Goal: Task Accomplishment & Management: Manage account settings

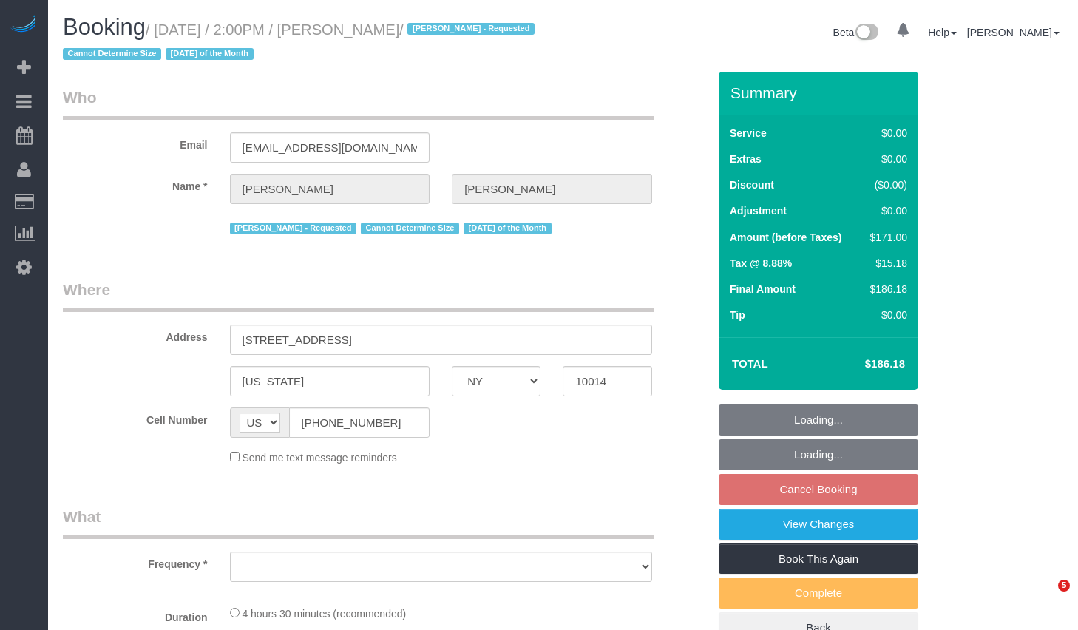
select select "NY"
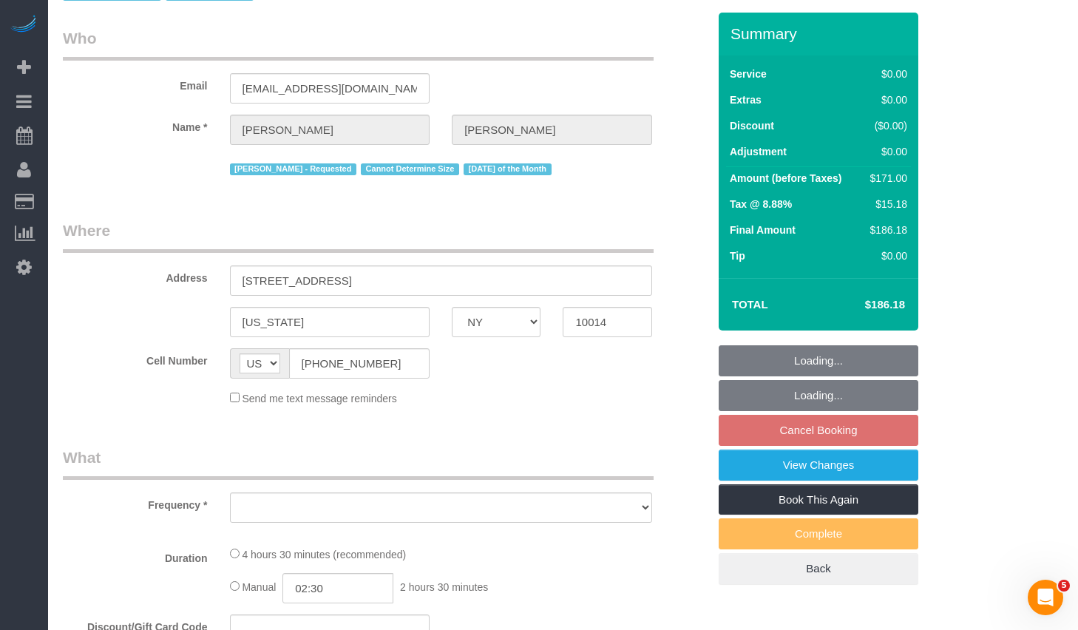
select select "number:58"
select select "number:74"
select select "number:15"
select select "number:6"
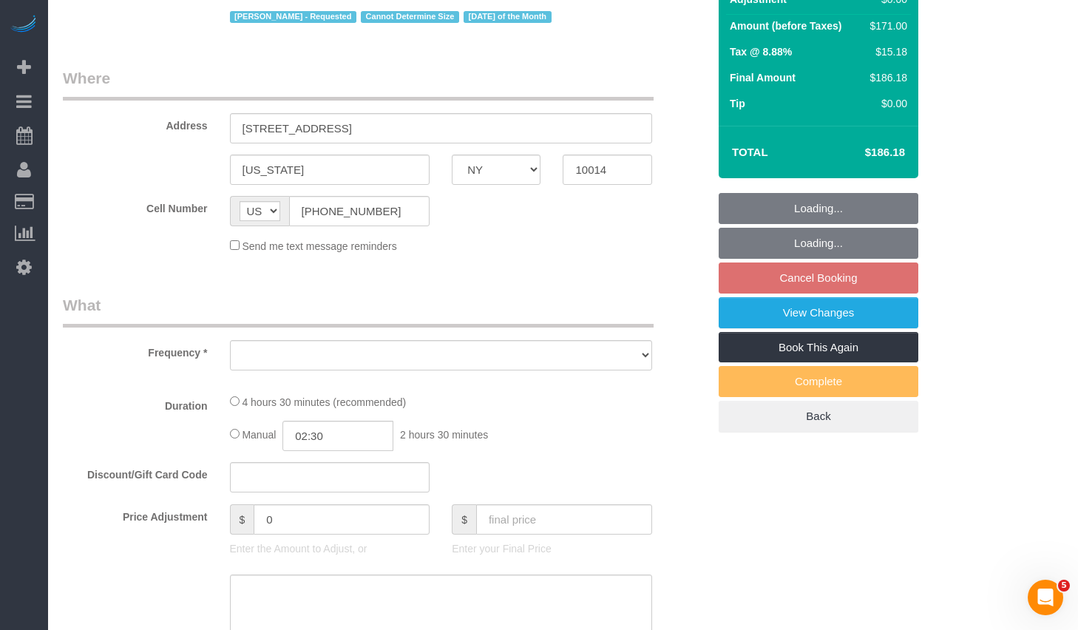
select select "object:968"
select select "string:stripe-pm_1S1ETU4VGloSiKo7vp6R1Rdf"
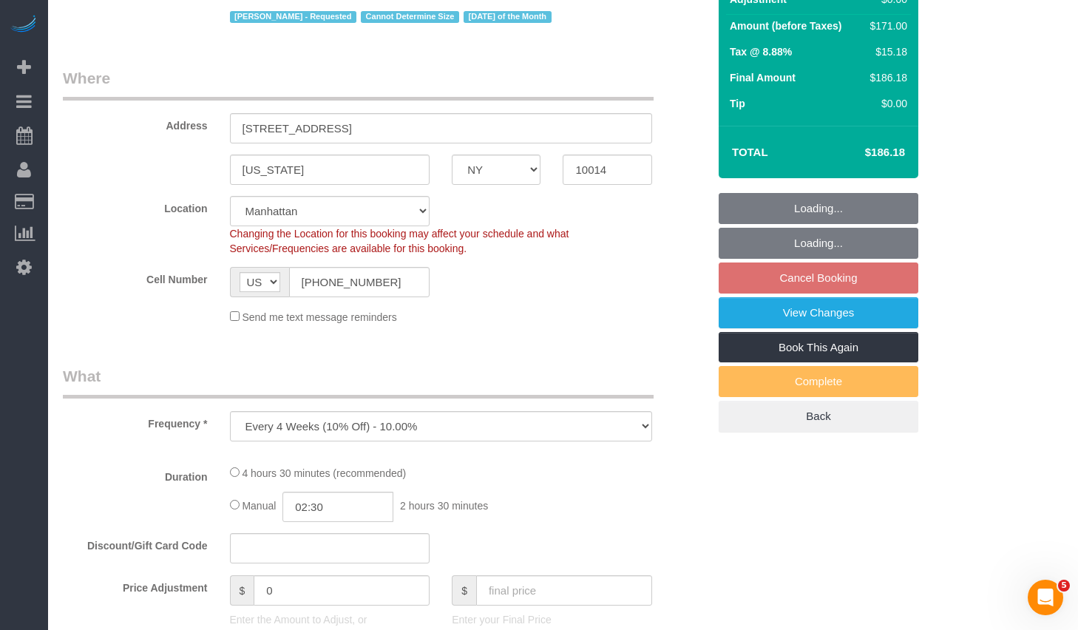
select select "2"
select select "spot4"
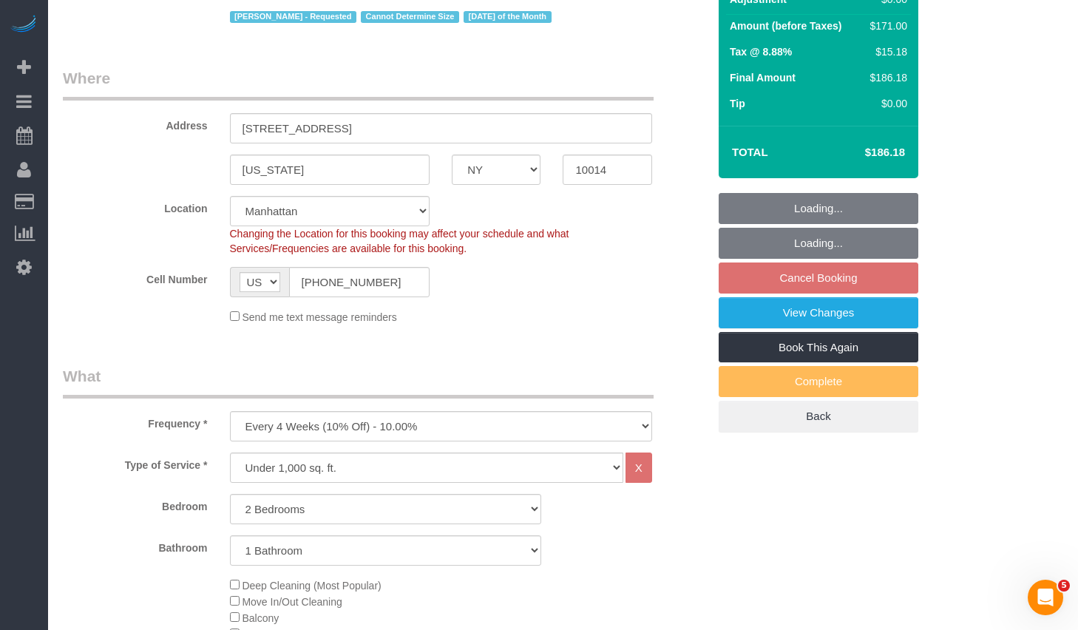
select select "object:1082"
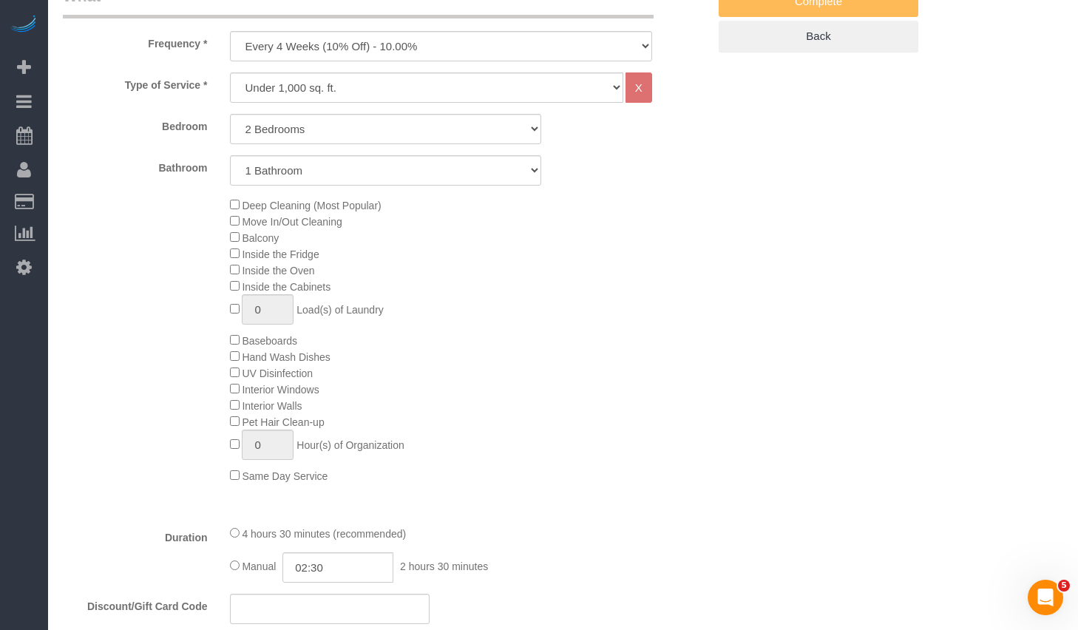
select select "2"
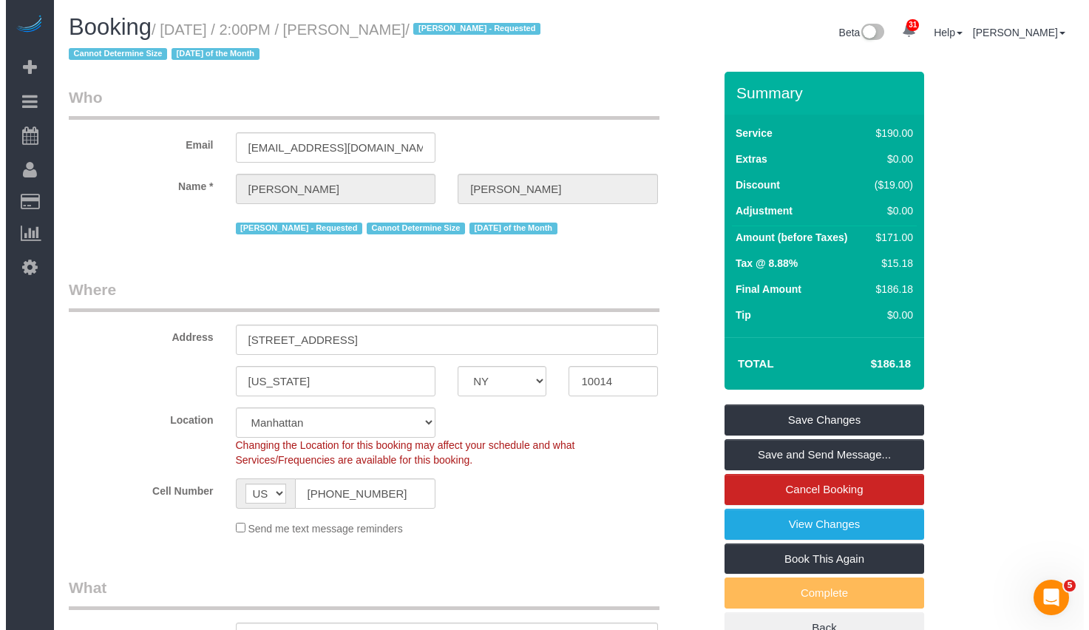
scroll to position [9, 0]
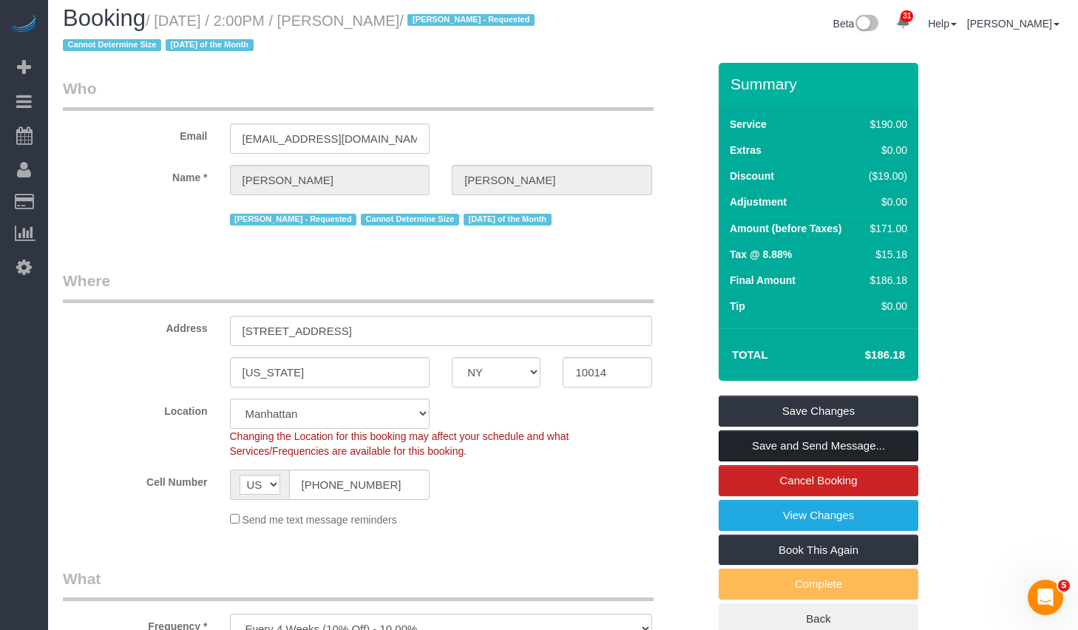
click at [735, 447] on link "Save and Send Message..." at bounding box center [819, 445] width 200 height 31
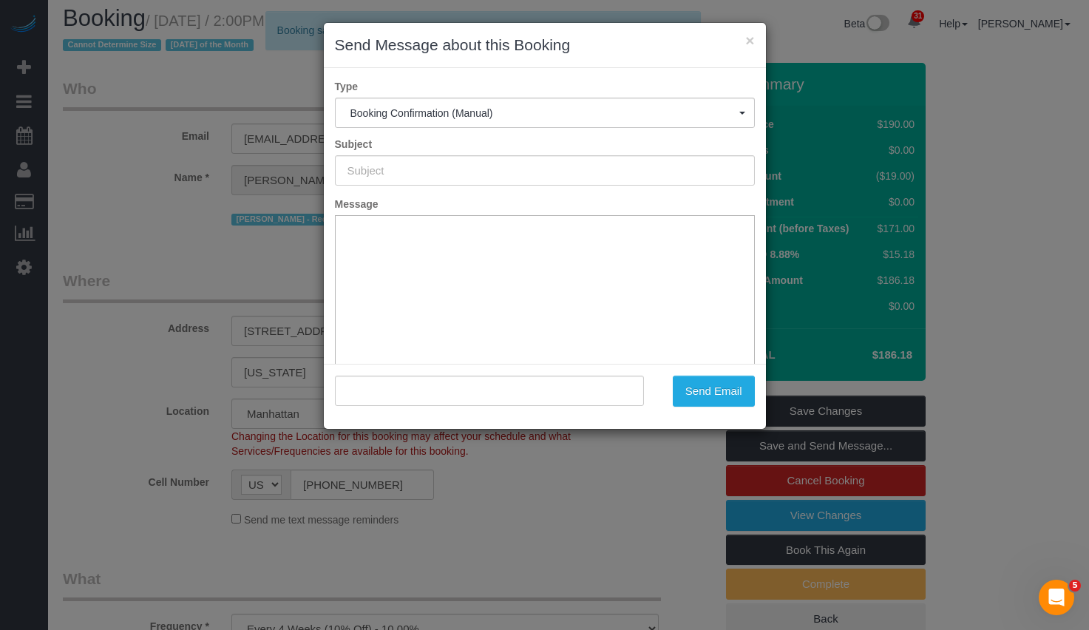
scroll to position [0, 0]
type input "Cleaning Confirmed for 10/27/2025 at 2:00pm"
type input ""Allison Neal" <allisonchapmanneal@gmail.com>"
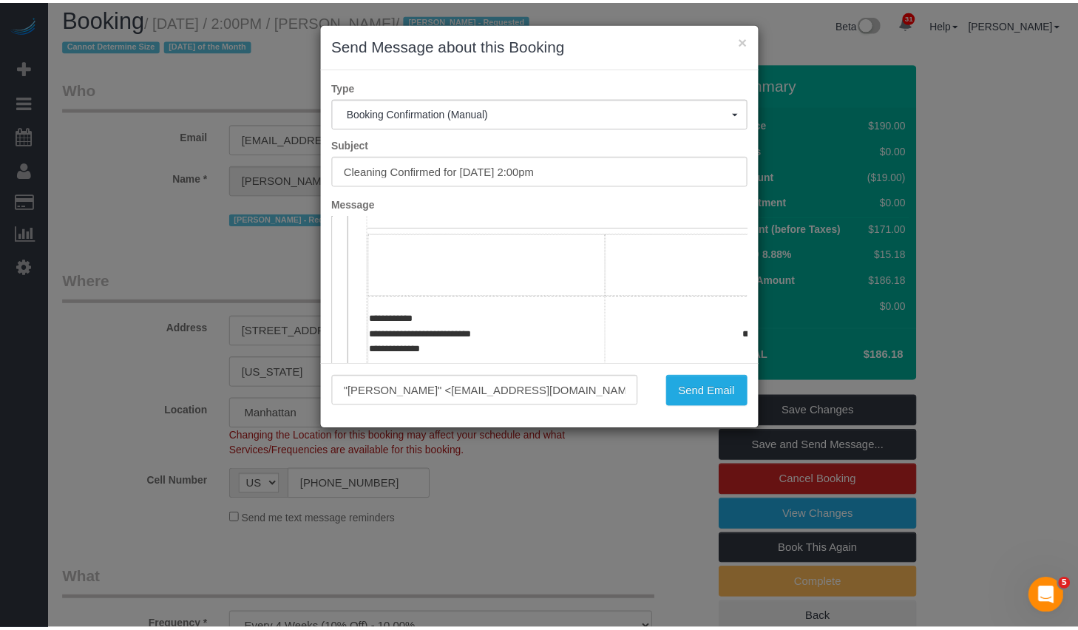
scroll to position [207, 0]
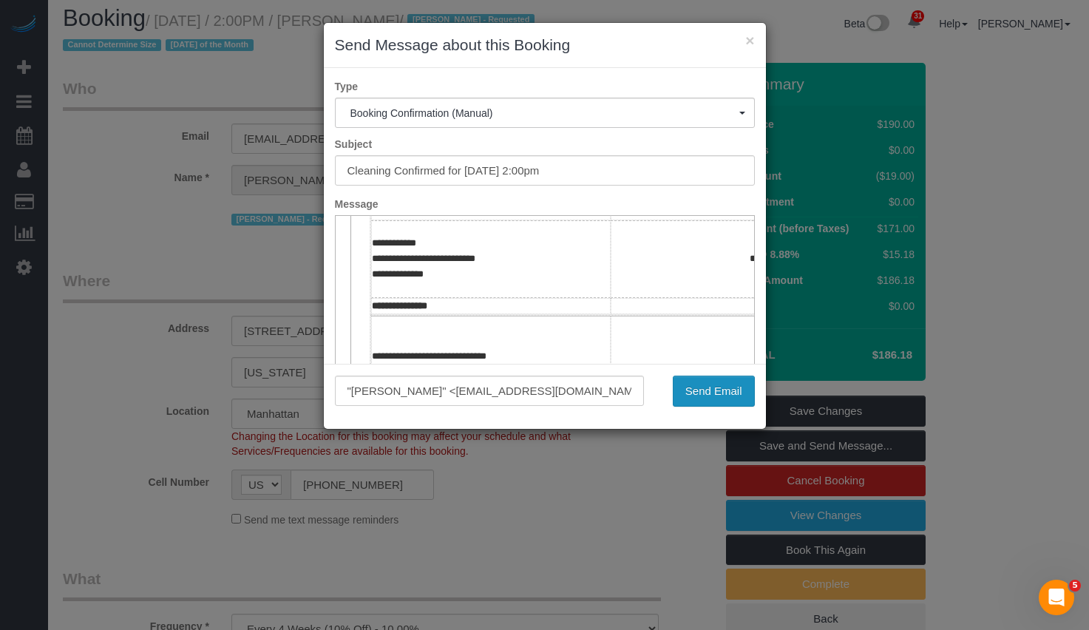
click at [709, 381] on button "Send Email" at bounding box center [714, 391] width 82 height 31
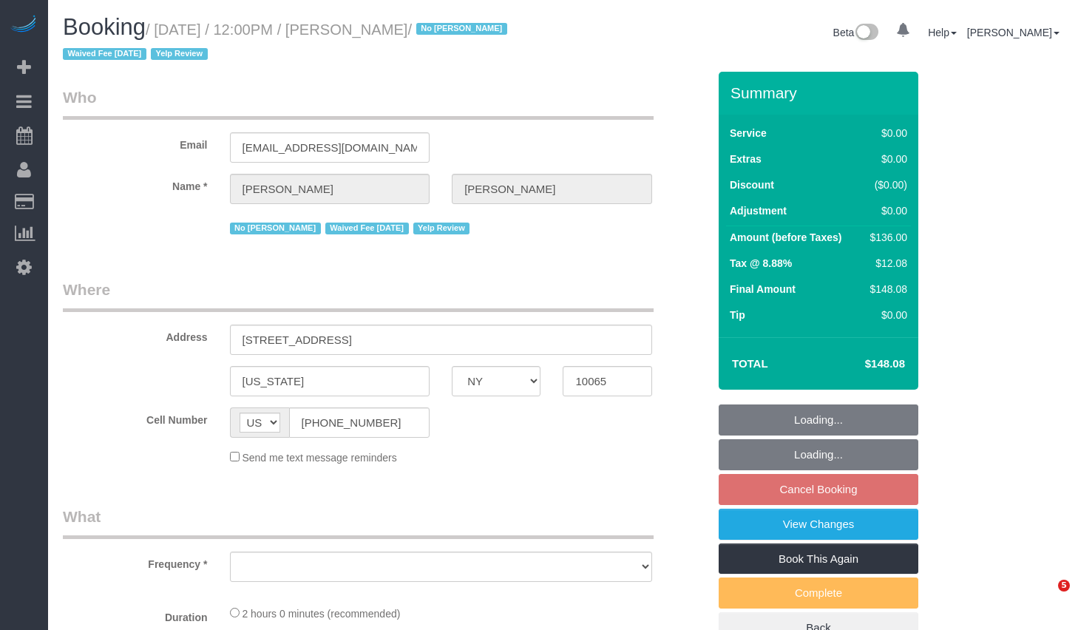
select select "NY"
select select "object:829"
select select "string:stripe-pm_1IilJ74VGloSiKo7yjH4kSKu"
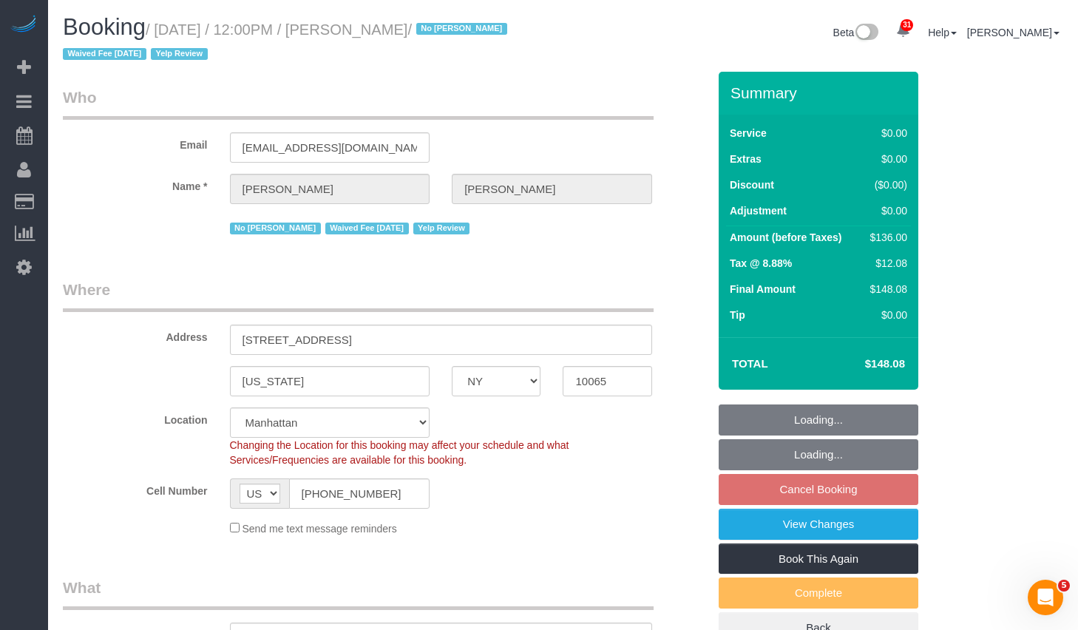
select select "spot5"
select select "number:89"
select select "number:90"
select select "number:15"
select select "number:5"
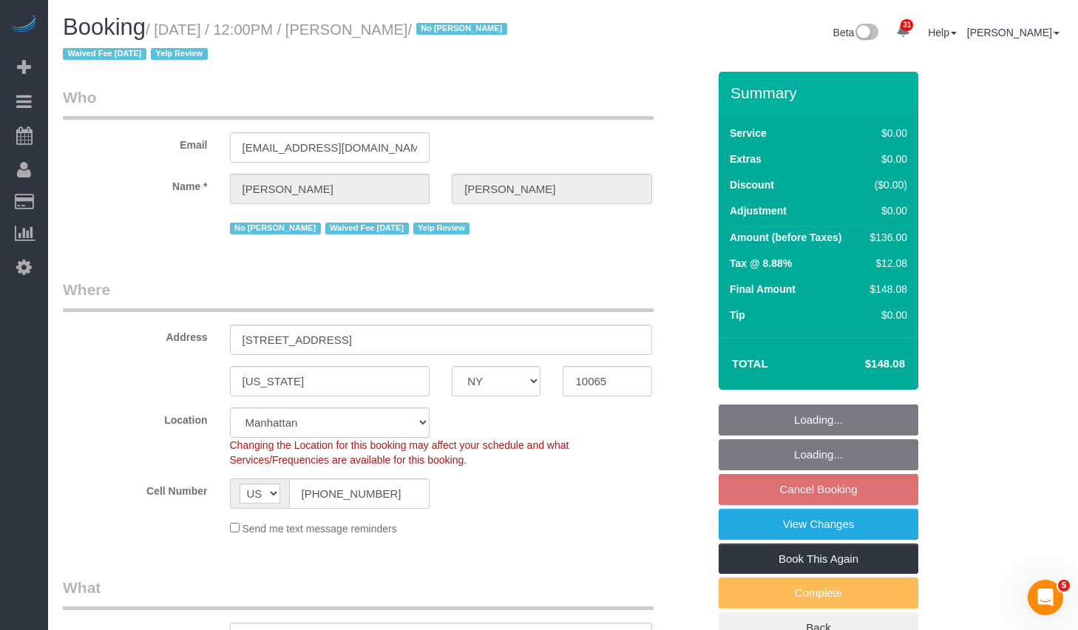
select select "object:1085"
select select "1"
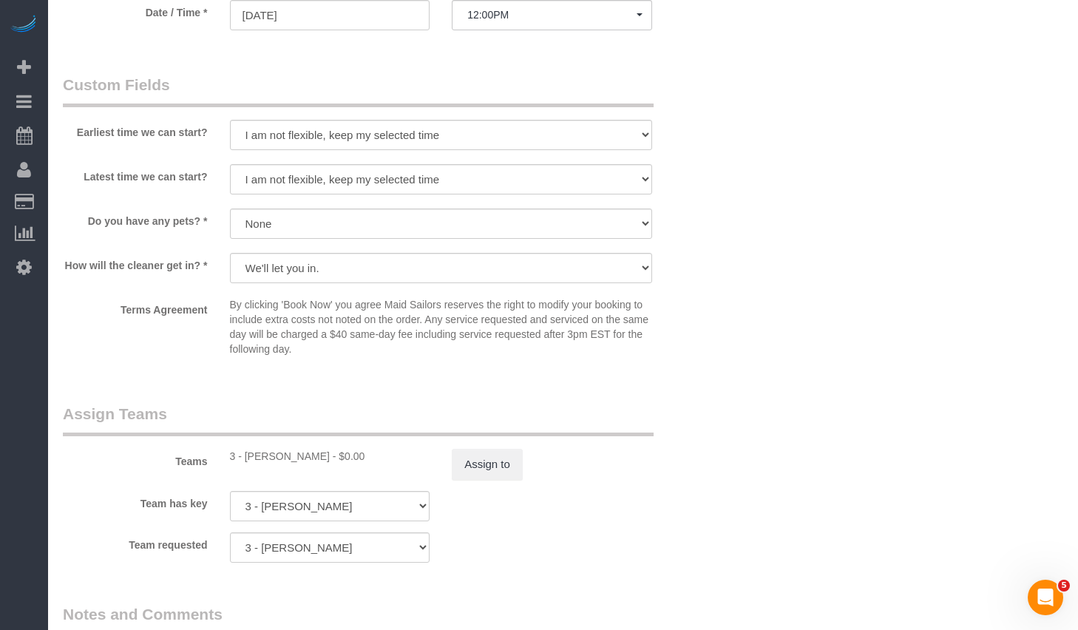
scroll to position [1869, 0]
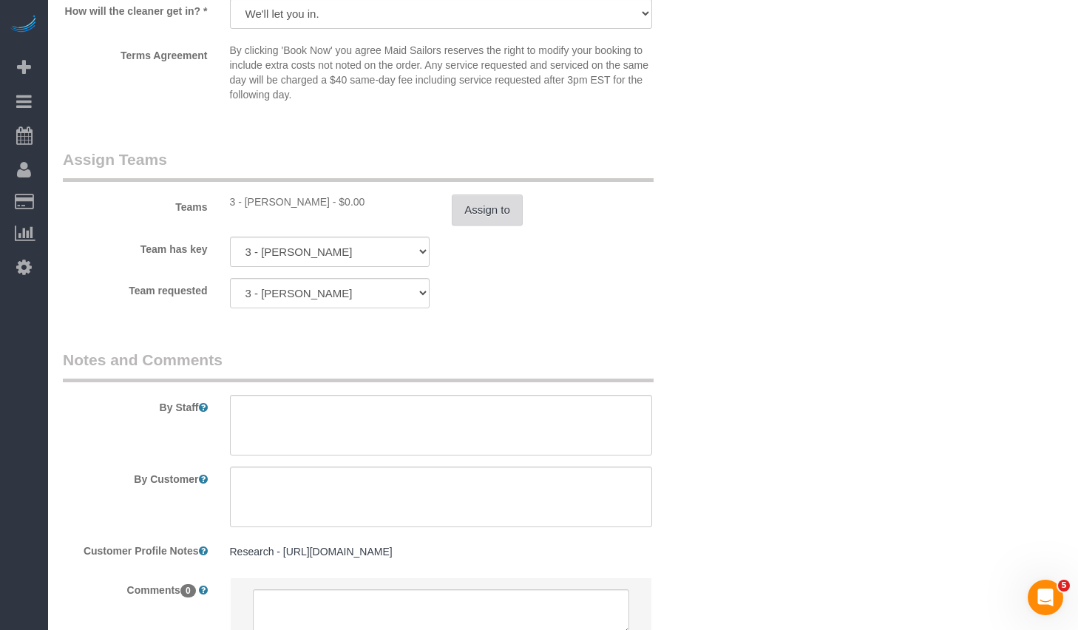
click at [474, 212] on button "Assign to" at bounding box center [487, 209] width 71 height 31
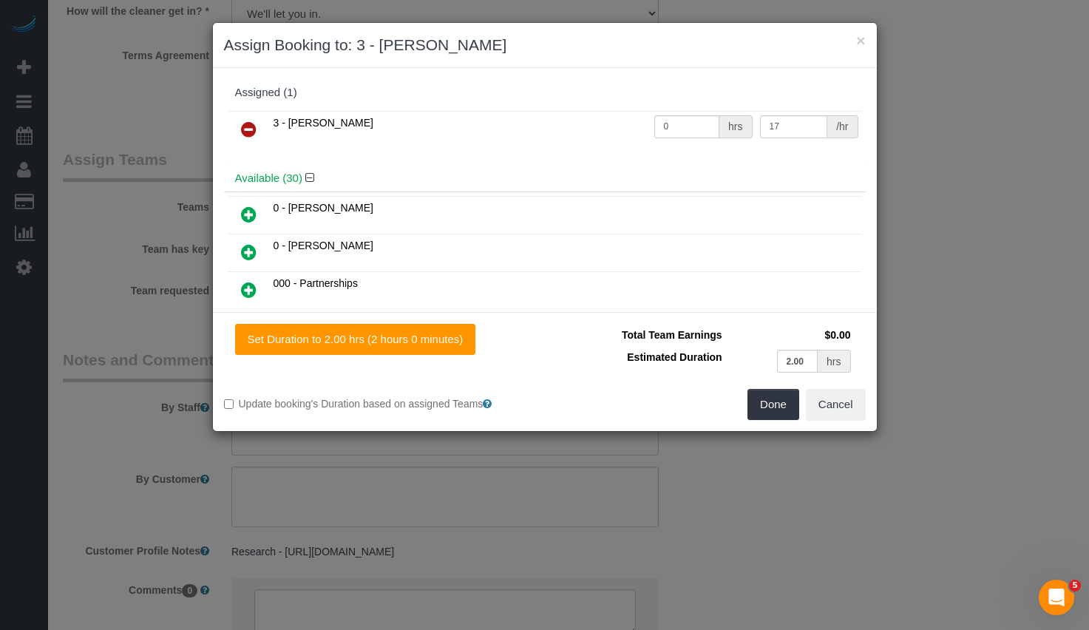
click at [245, 122] on icon at bounding box center [249, 130] width 16 height 18
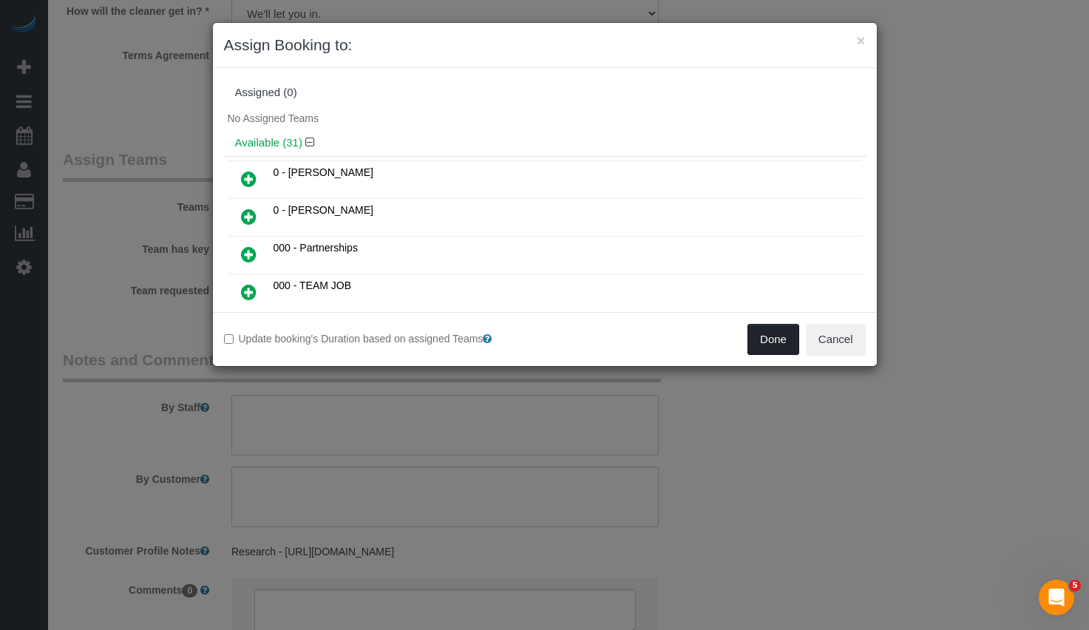
click at [779, 339] on button "Done" at bounding box center [774, 339] width 52 height 31
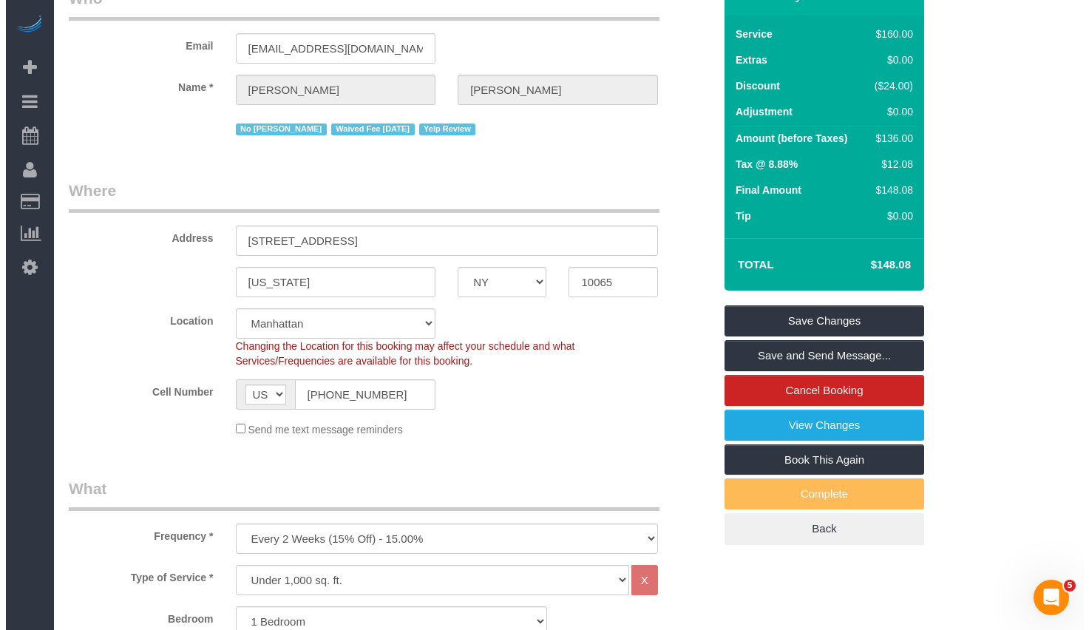
scroll to position [0, 0]
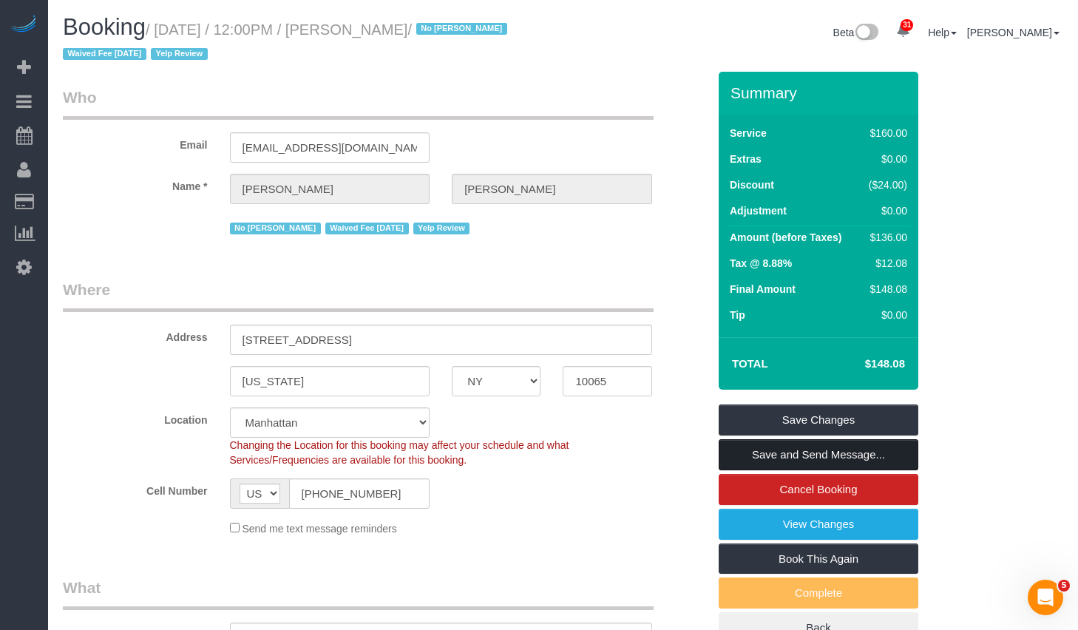
click at [884, 451] on link "Save and Send Message..." at bounding box center [819, 454] width 200 height 31
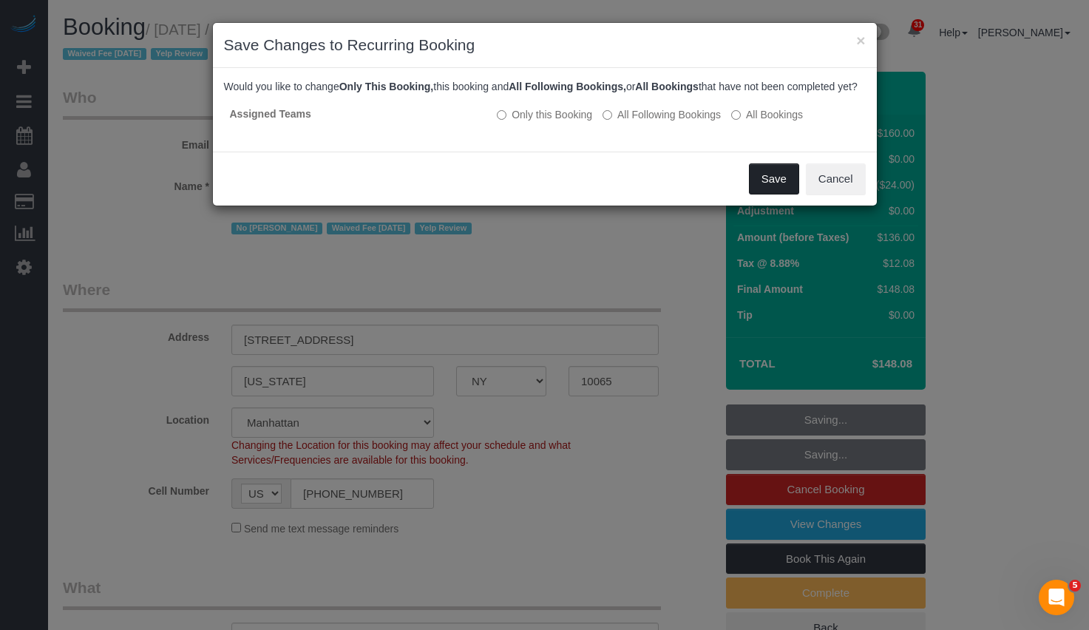
click at [761, 192] on button "Save" at bounding box center [774, 178] width 50 height 31
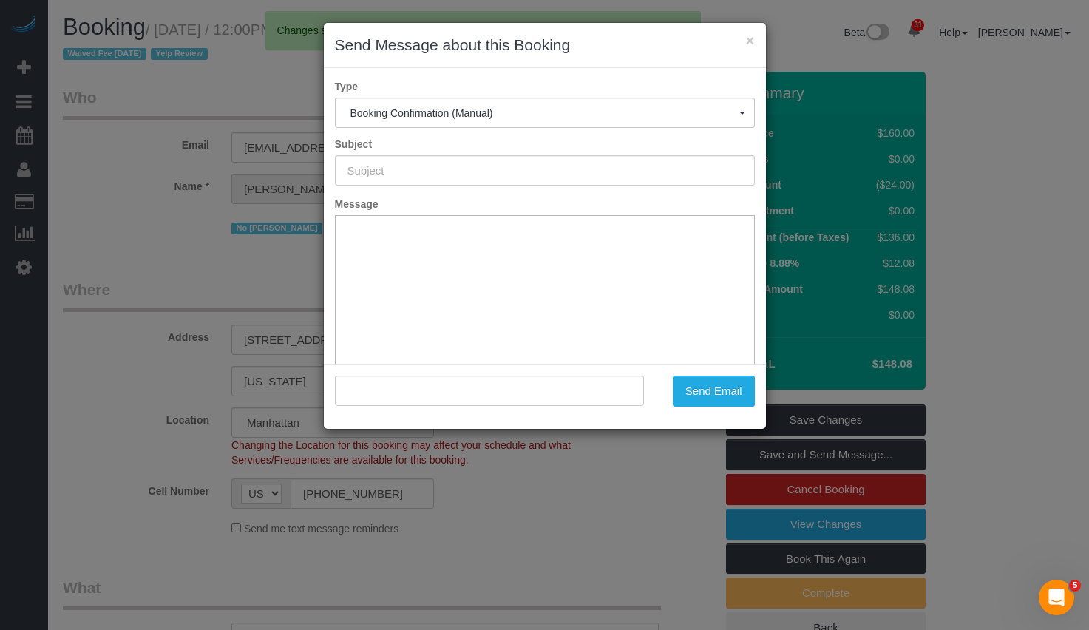
type input "Cleaning Confirmed for 10/10/2025 at 12:00pm"
type input ""Teddi Josephson" <teddiannej@gmail.com>"
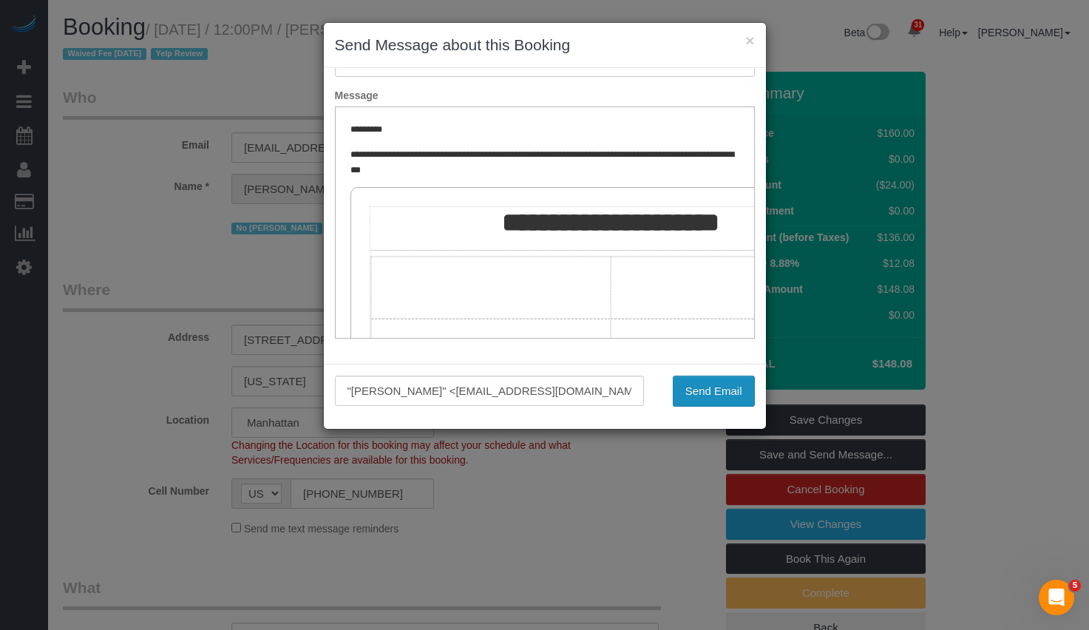
click at [721, 391] on button "Send Email" at bounding box center [714, 391] width 82 height 31
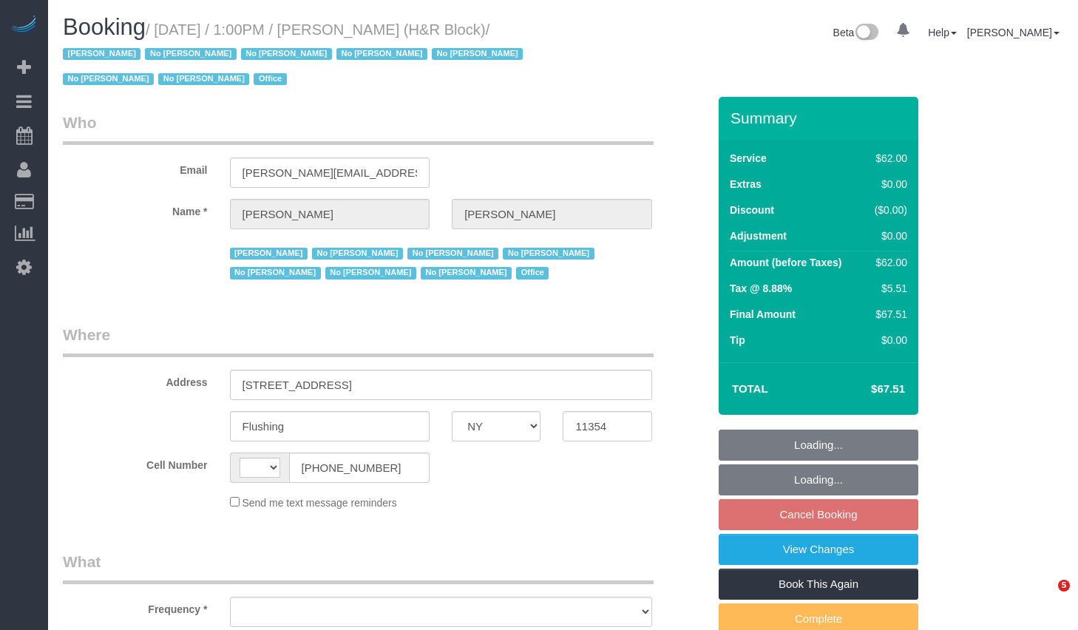
select select "NY"
select select "string:US"
select select "number:89"
select select "number:90"
select select "number:15"
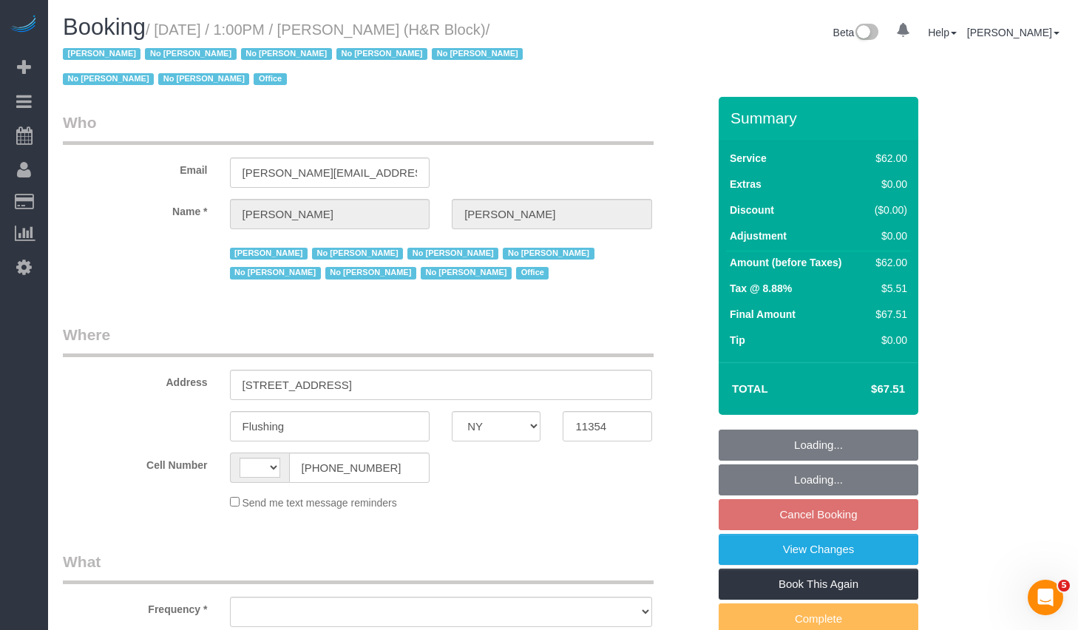
select select "number:5"
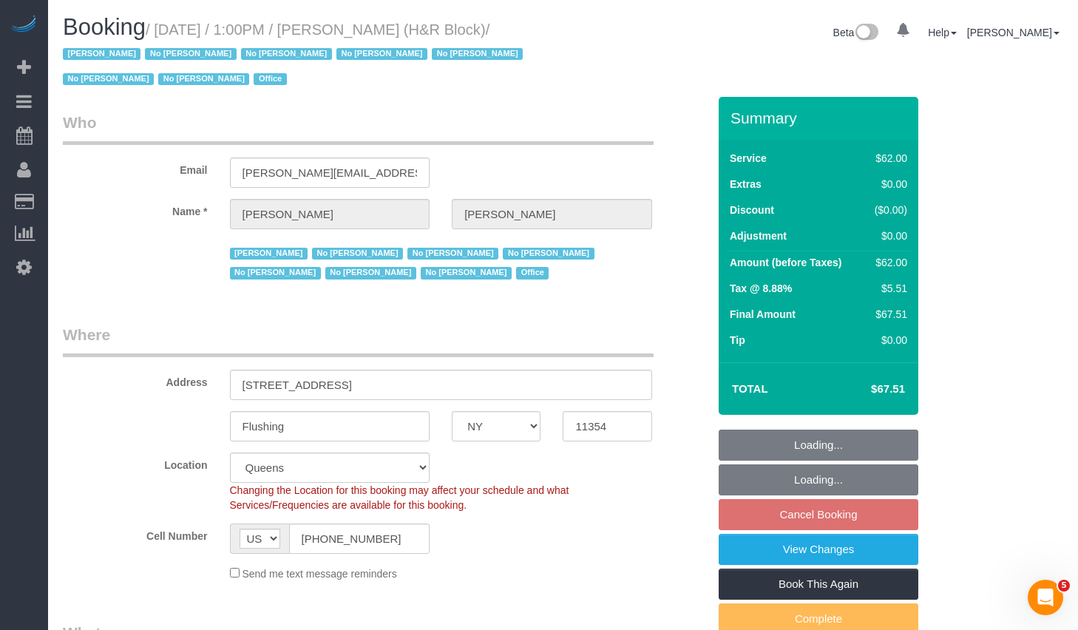
select select "object:974"
select select "spot6"
select select "object:1400"
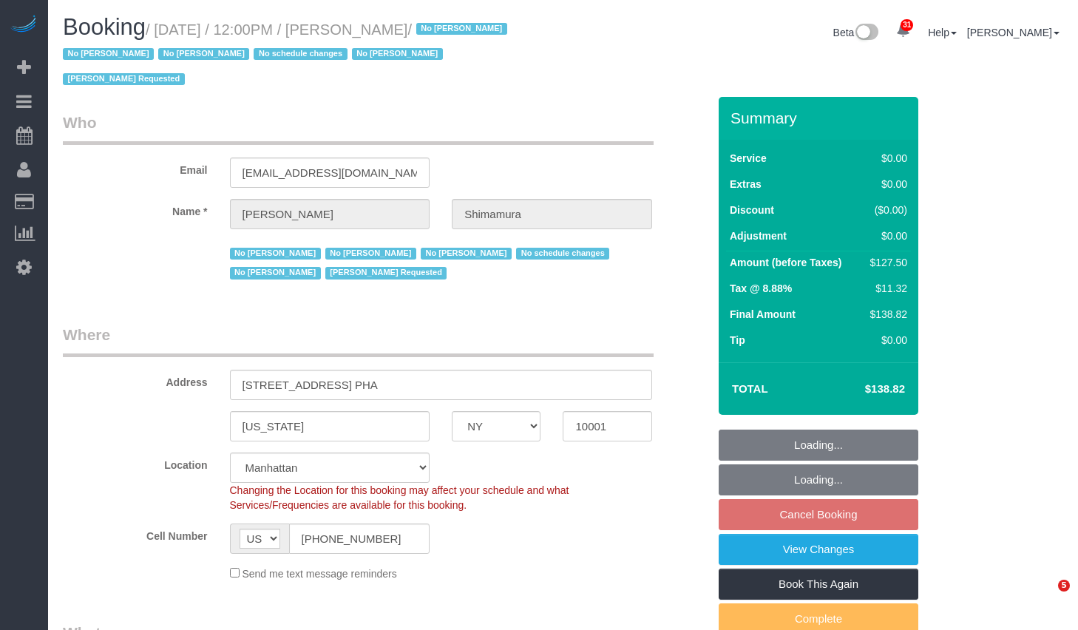
select select "NY"
select select "number:89"
select select "number:90"
select select "number:15"
select select "number:5"
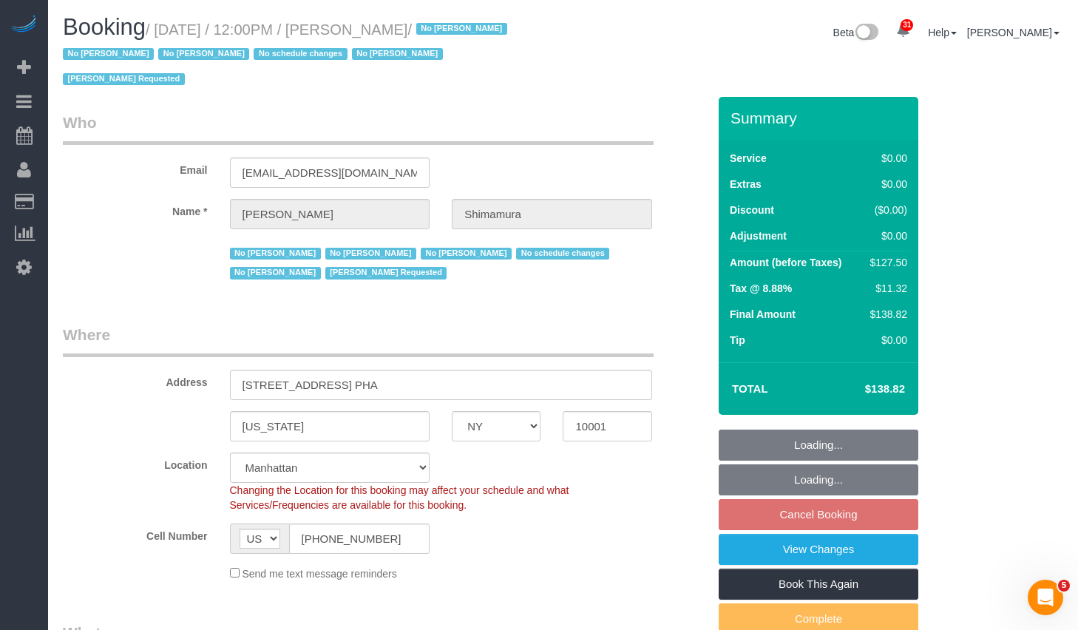
select select "object:994"
select select "string:stripe-pm_1ReEIv4VGloSiKo7cgmGyiSI"
select select "spot5"
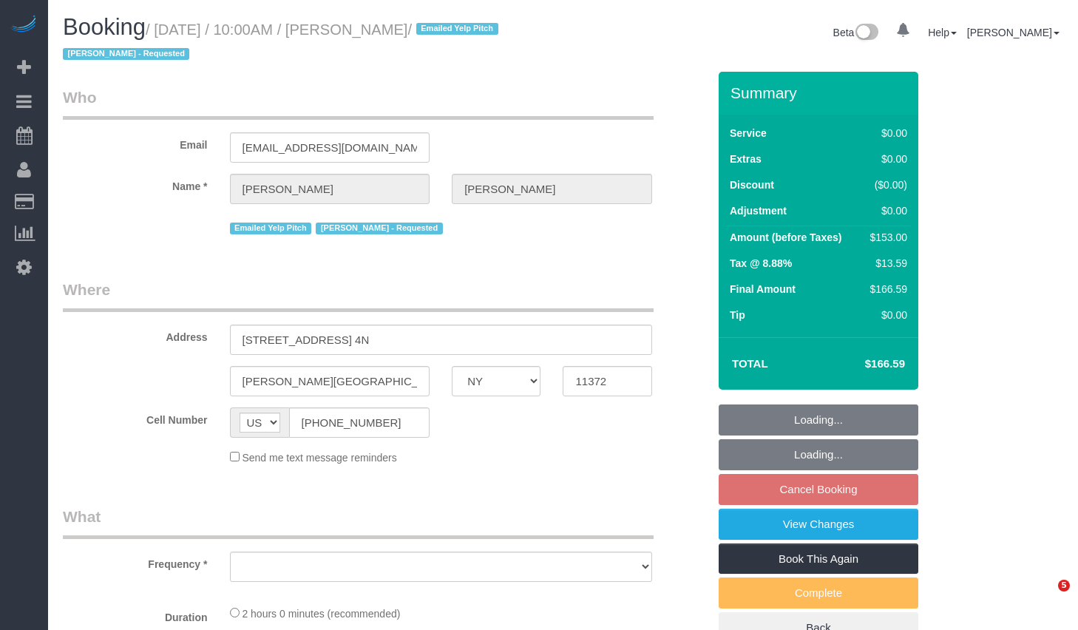
select select "NY"
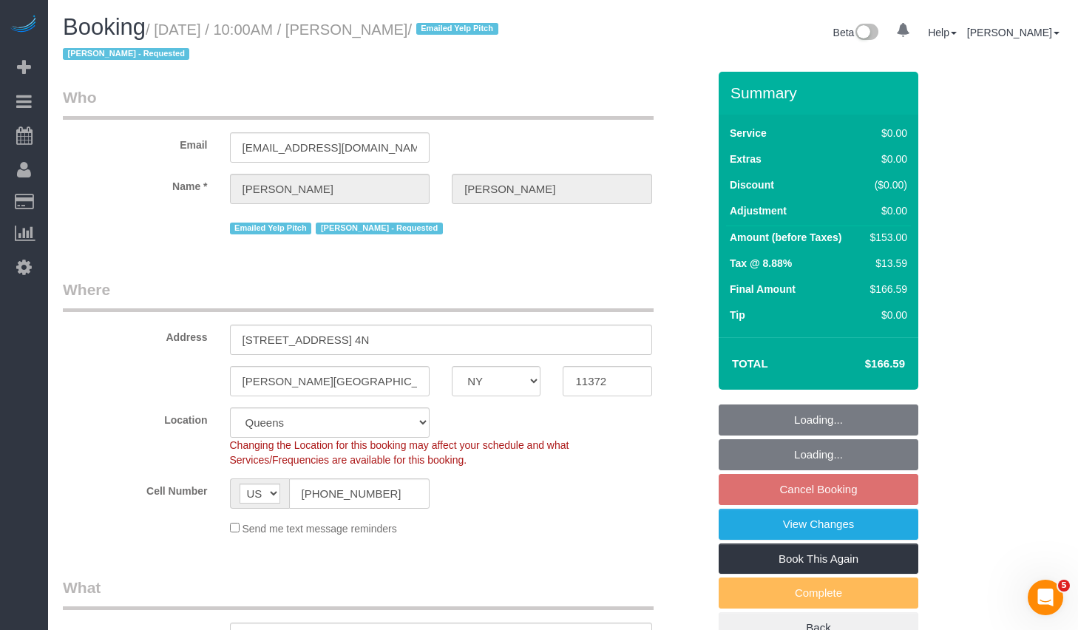
select select "object:829"
select select "string:stripe-pm_1JDWDm4VGloSiKo7oIyGWjZ6"
select select "2"
select select "spot3"
select select "number:89"
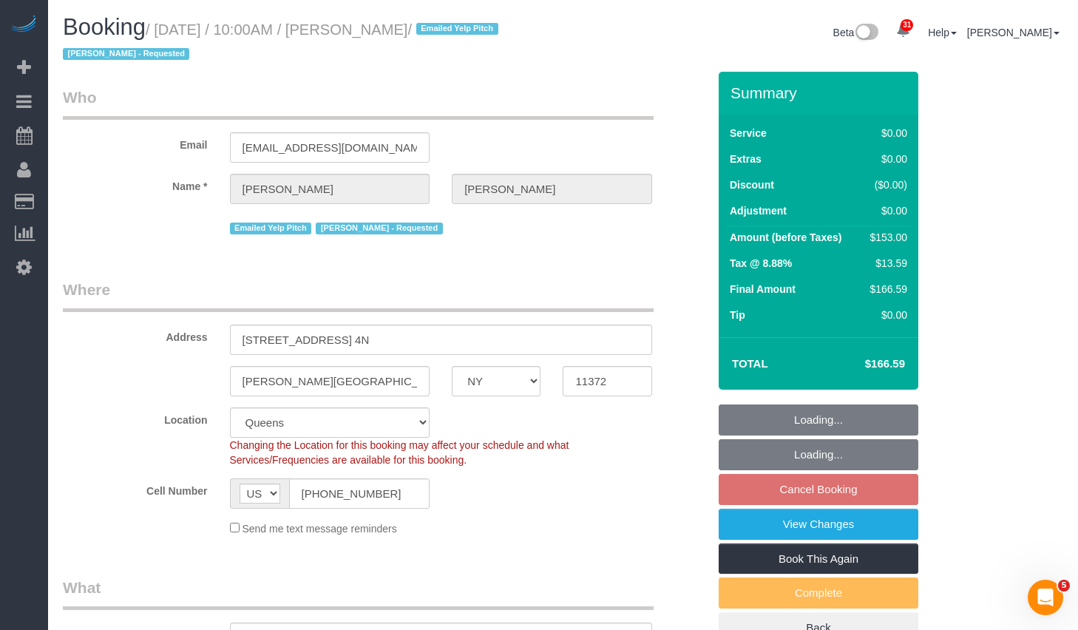
select select "number:90"
select select "number:15"
select select "number:5"
select select "2"
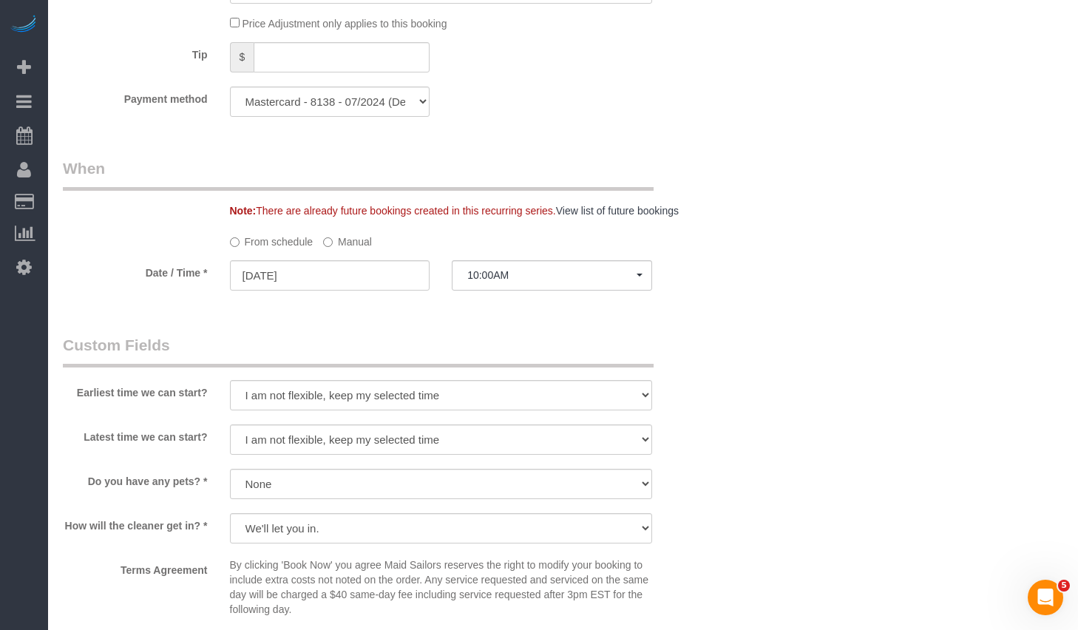
scroll to position [1524, 0]
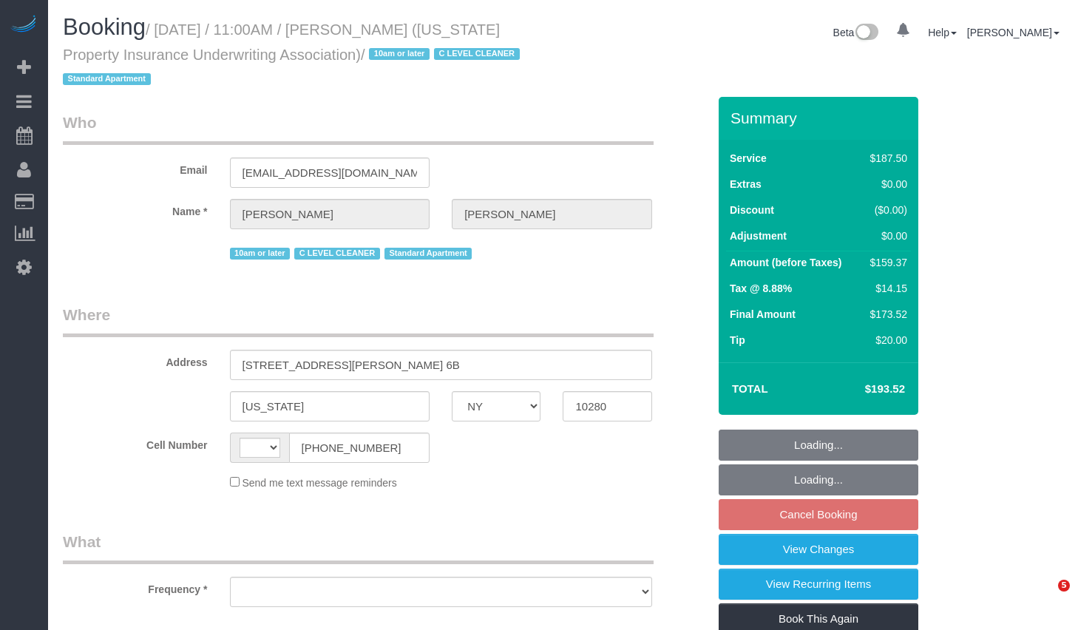
select select "NY"
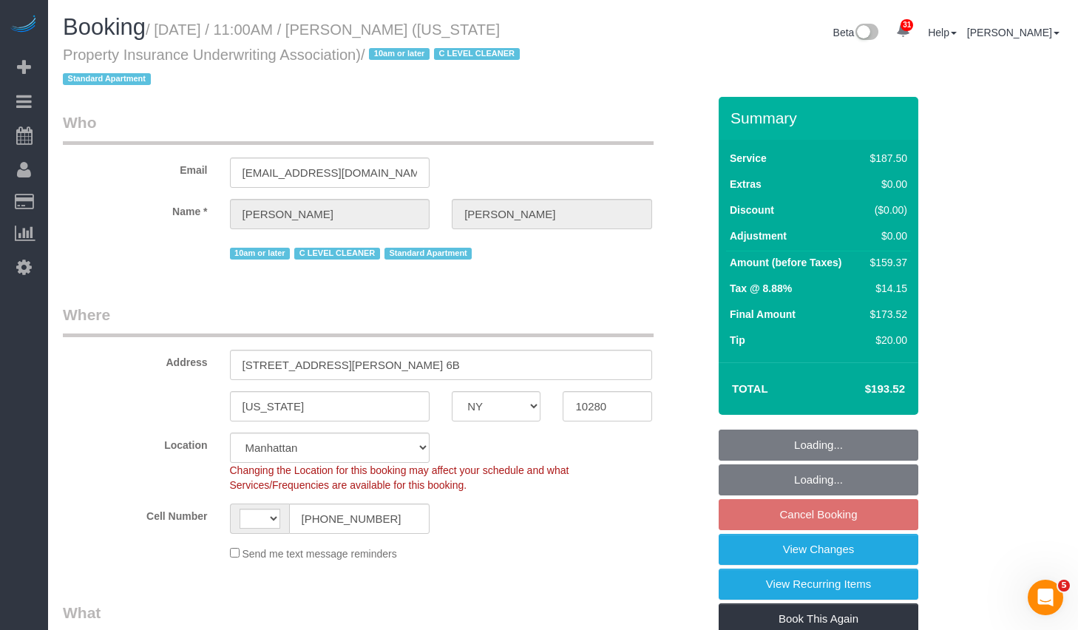
select select "object:831"
select select "string:[GEOGRAPHIC_DATA]"
select select "string:stripe-pm_1Qose84VGloSiKo7X38Ou8RC"
select select "150"
select select "number:58"
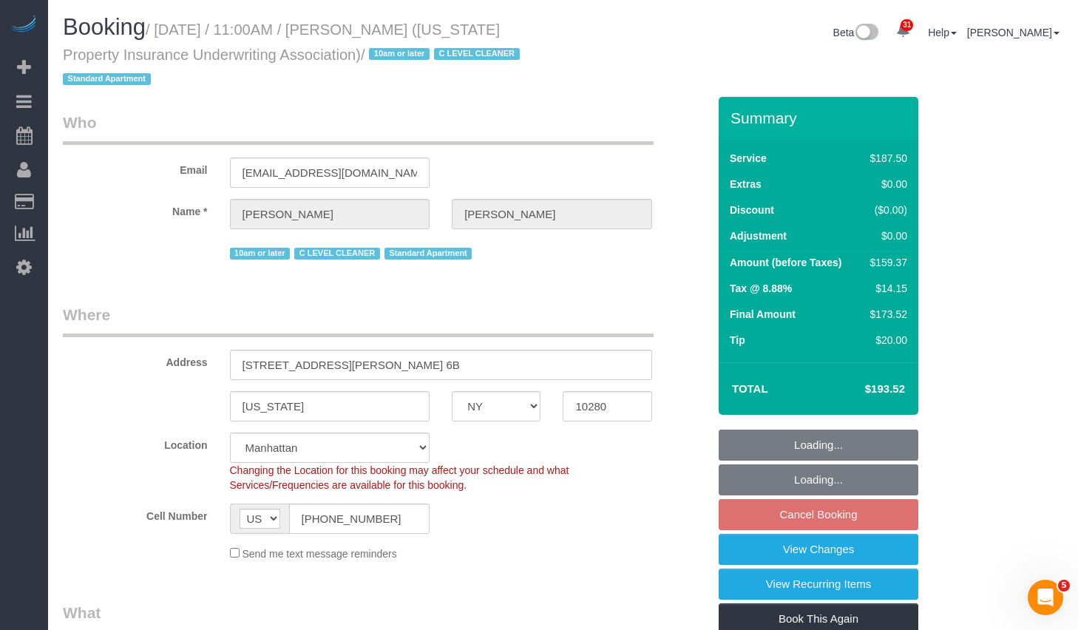
select select "number:75"
select select "number:15"
select select "number:6"
select select "number:21"
select select "spot4"
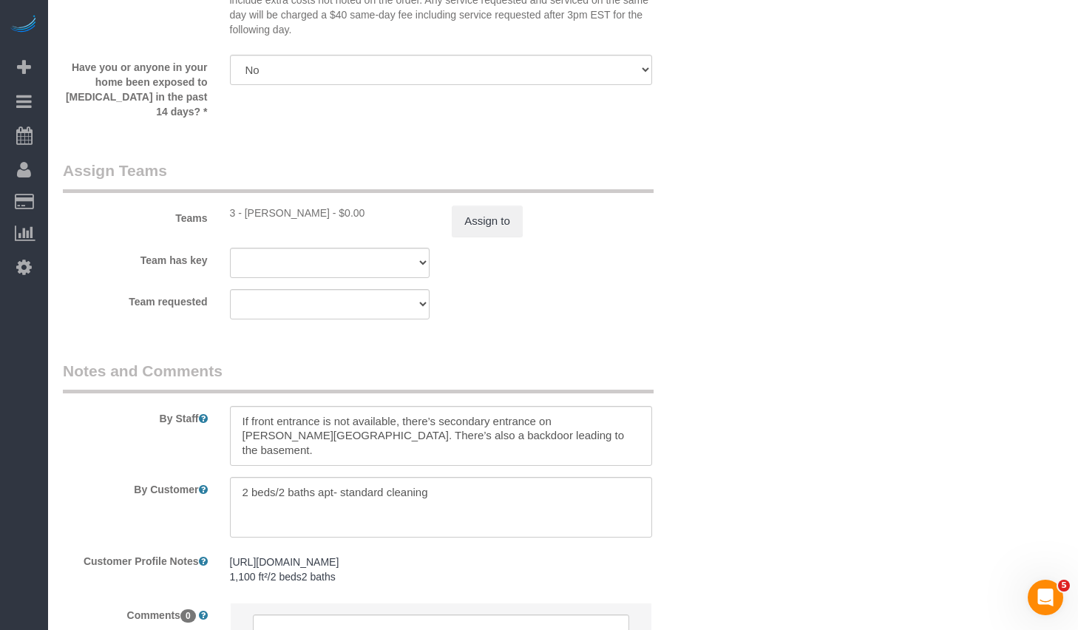
scroll to position [1697, 0]
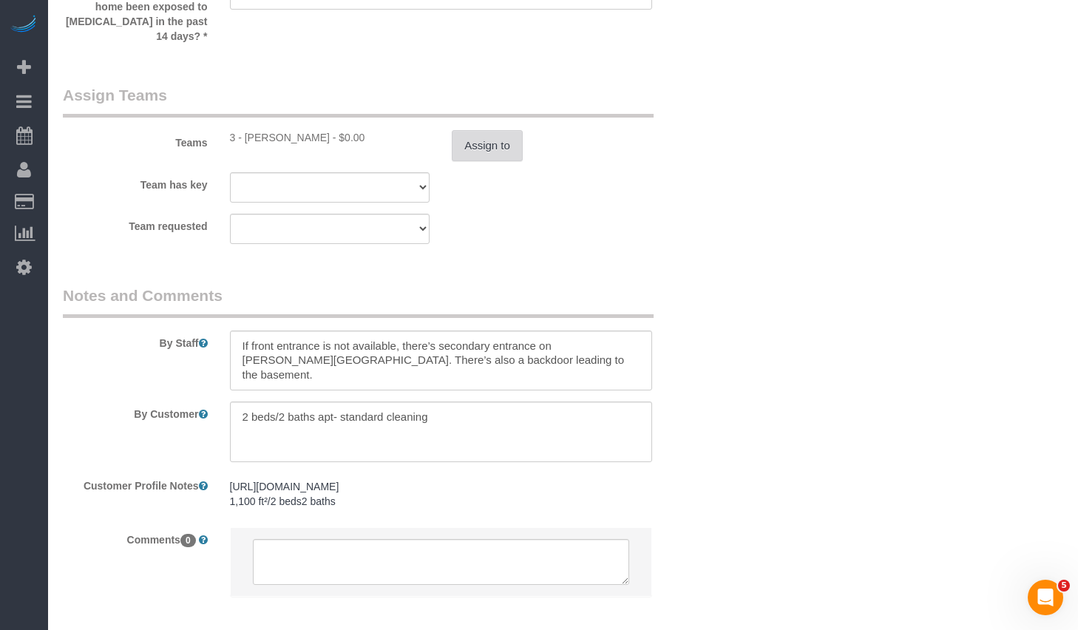
click at [495, 147] on button "Assign to" at bounding box center [487, 145] width 71 height 31
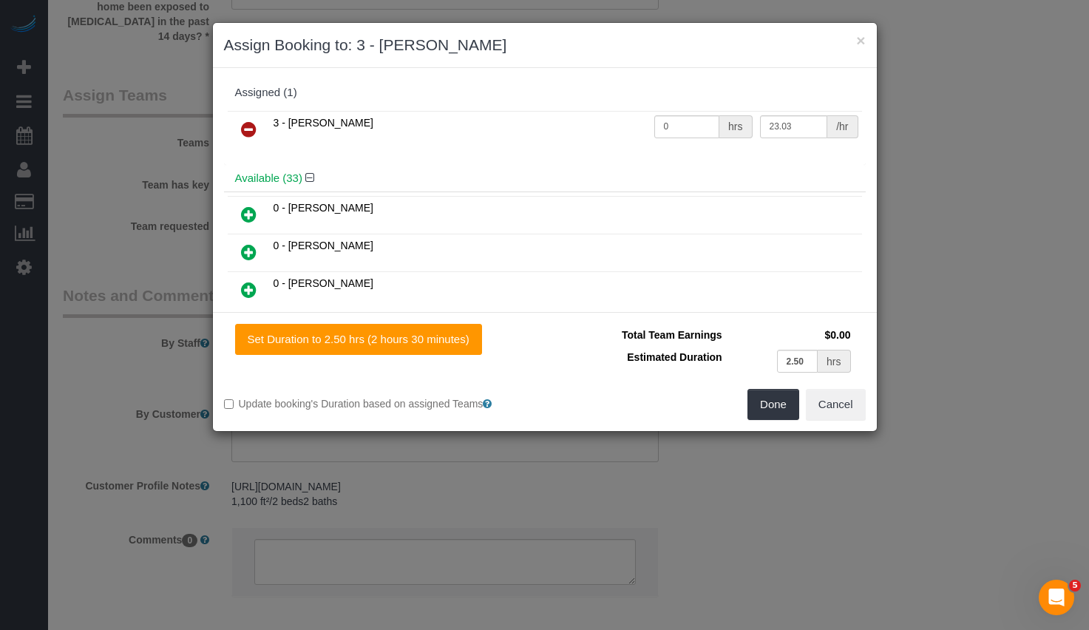
click at [248, 129] on icon at bounding box center [249, 130] width 16 height 18
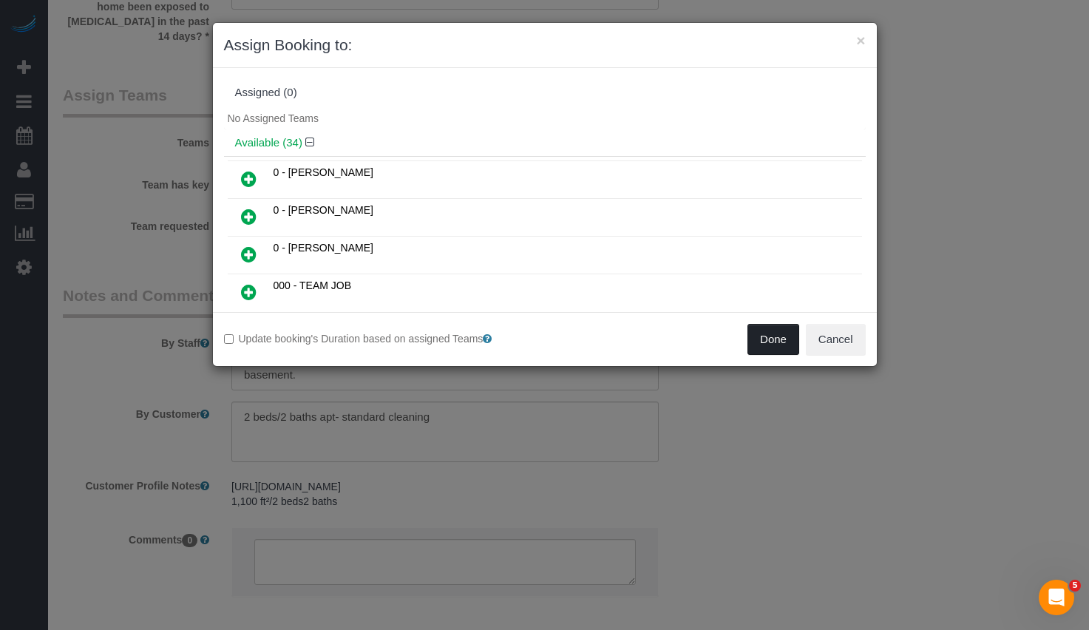
click at [783, 348] on button "Done" at bounding box center [774, 339] width 52 height 31
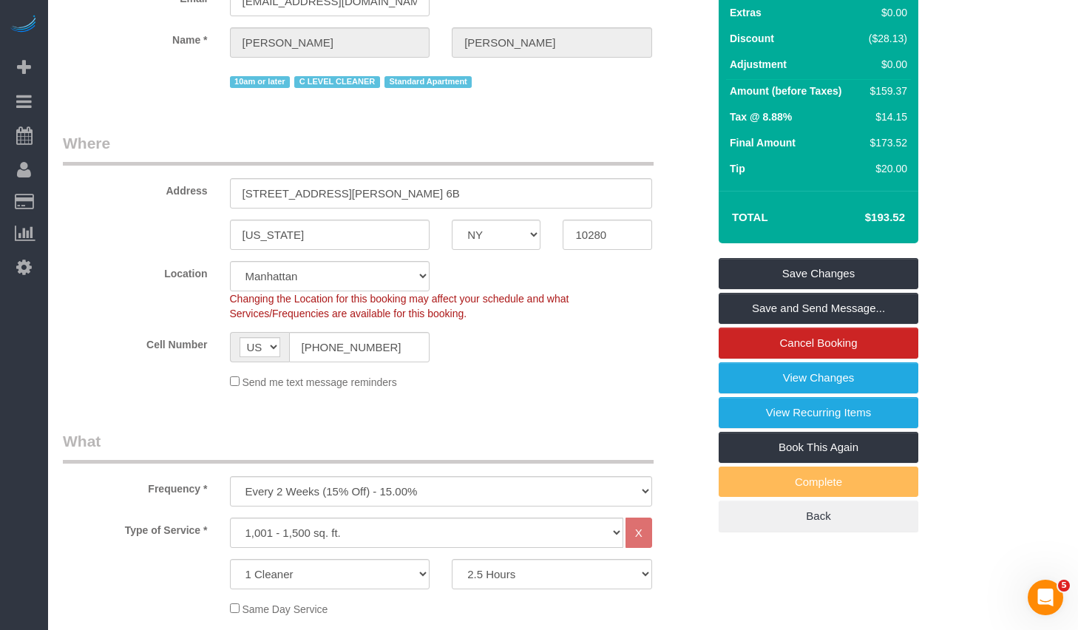
scroll to position [0, 0]
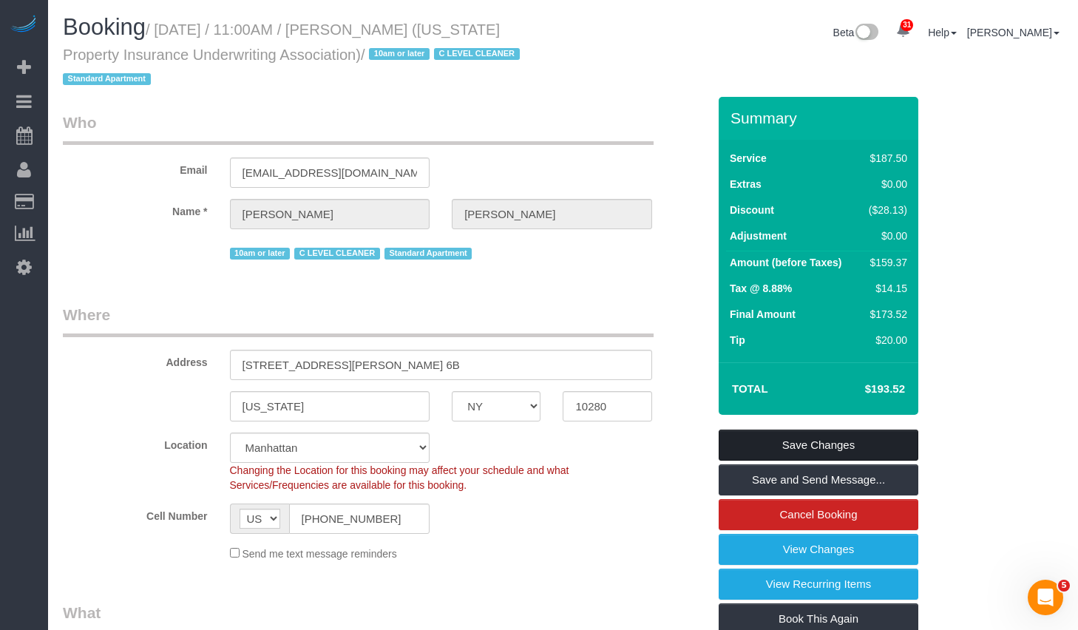
click at [763, 438] on link "Save Changes" at bounding box center [819, 445] width 200 height 31
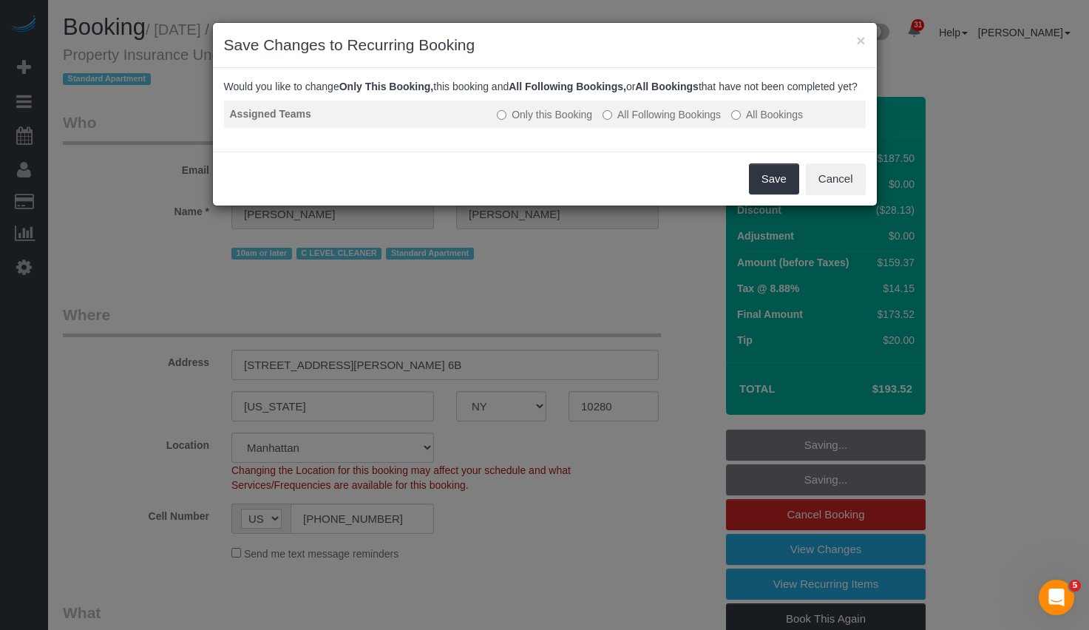
click at [634, 122] on label "All Following Bookings" at bounding box center [662, 114] width 118 height 15
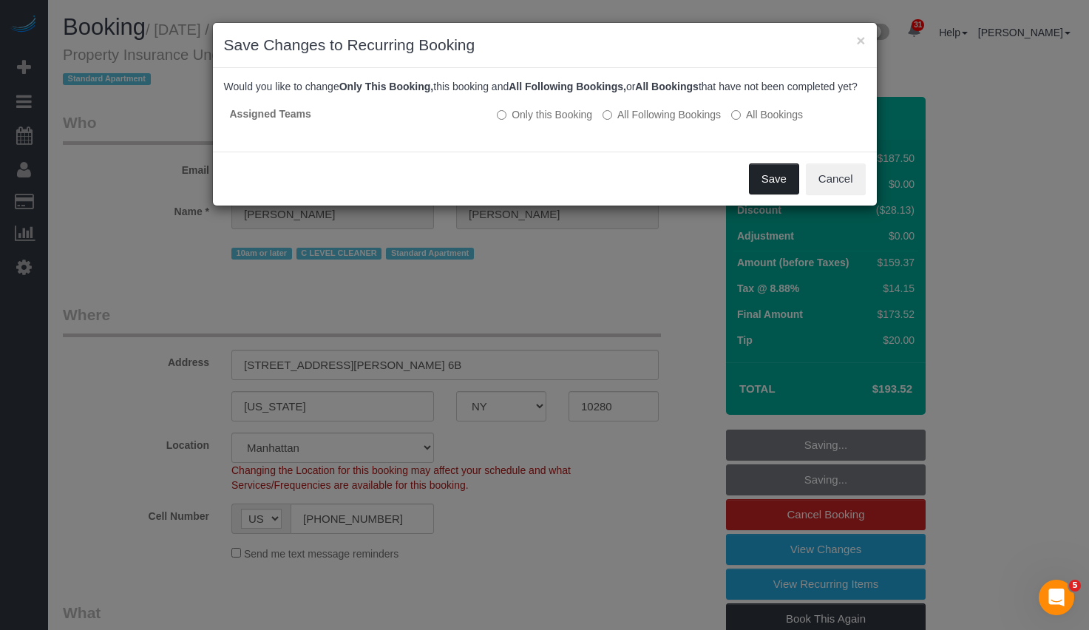
click at [779, 194] on button "Save" at bounding box center [774, 178] width 50 height 31
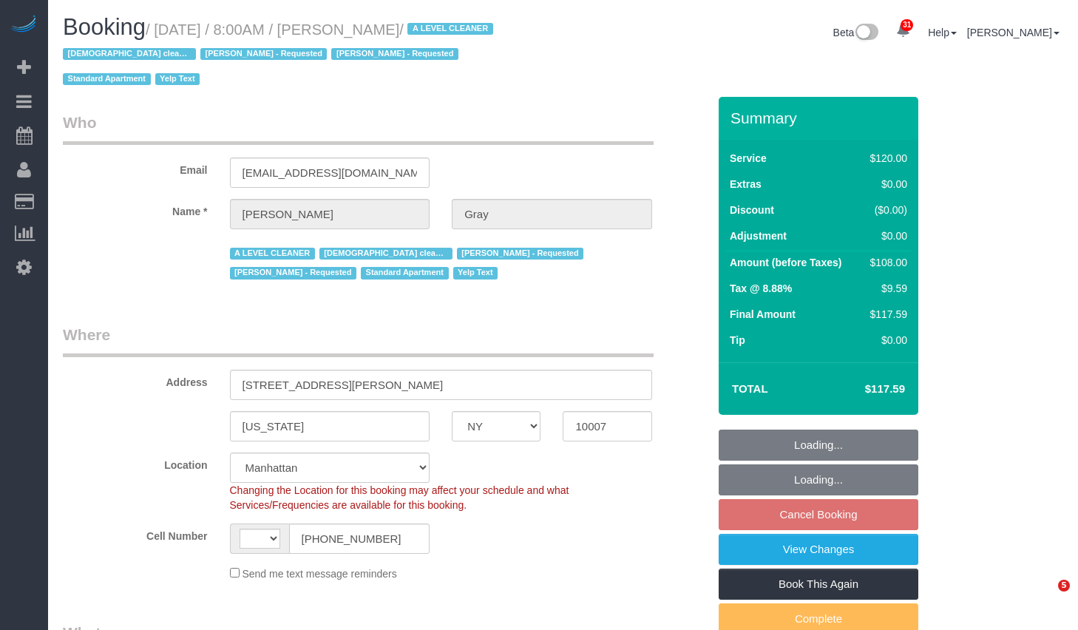
select select "NY"
select select "string:stripe-pm_1MCoUo4VGloSiKo7dzKWcdsK"
select select "spot1"
select select "number:89"
select select "number:90"
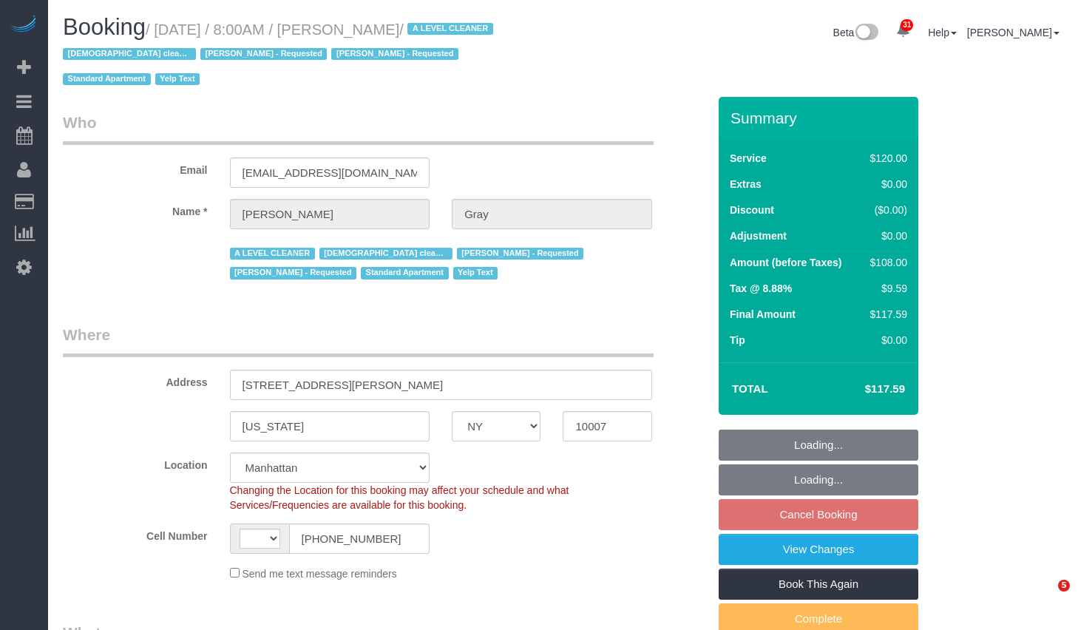
select select "number:15"
select select "number:5"
select select "number:21"
select select "string:US"
select select "object:1035"
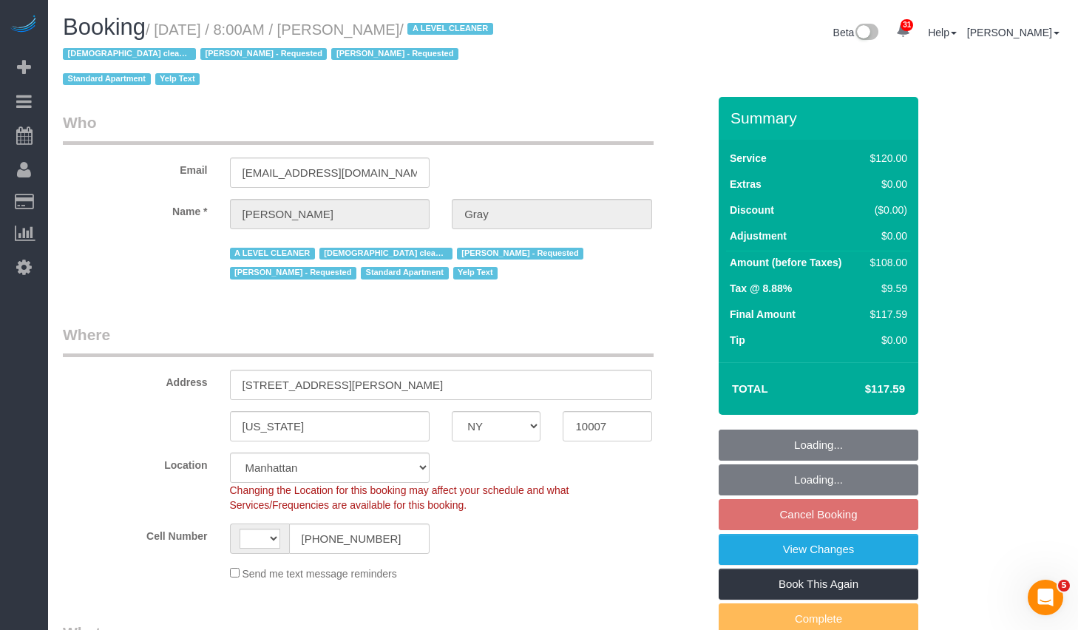
select select "9892"
select select "object:1493"
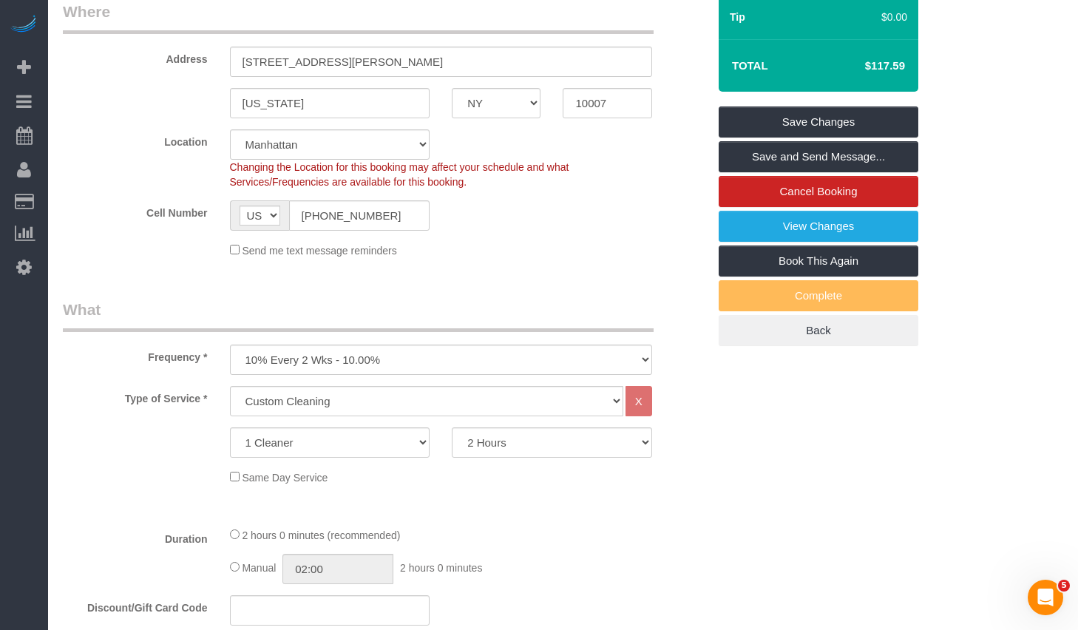
scroll to position [578, 0]
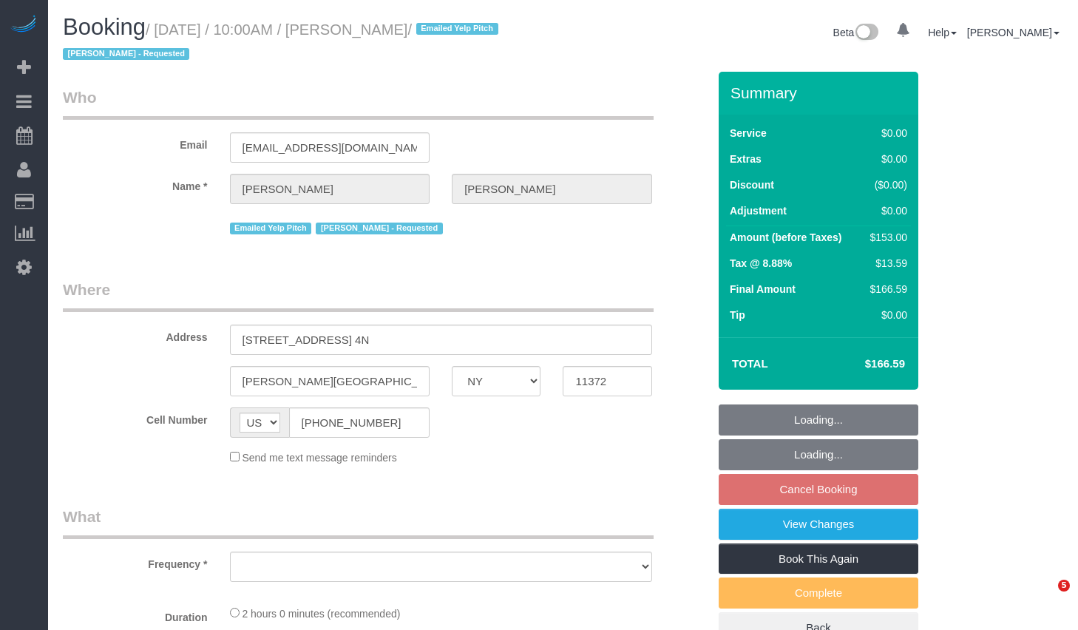
select select "NY"
select select "number:89"
select select "number:90"
select select "number:15"
select select "number:5"
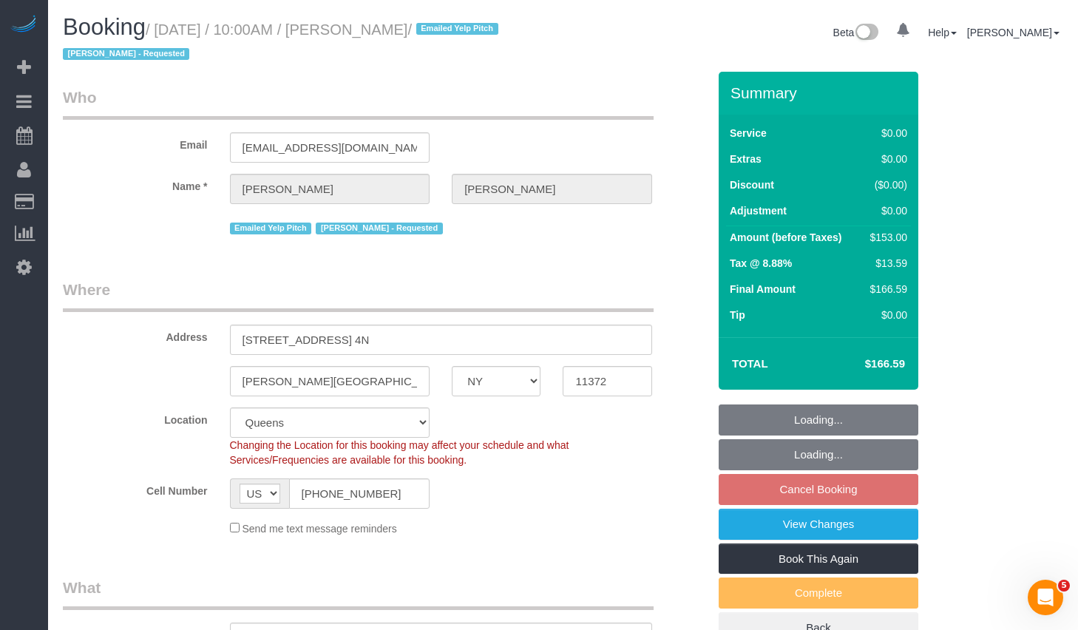
select select "object:970"
select select "string:stripe-pm_1JDWDm4VGloSiKo7oIyGWjZ6"
select select "spot3"
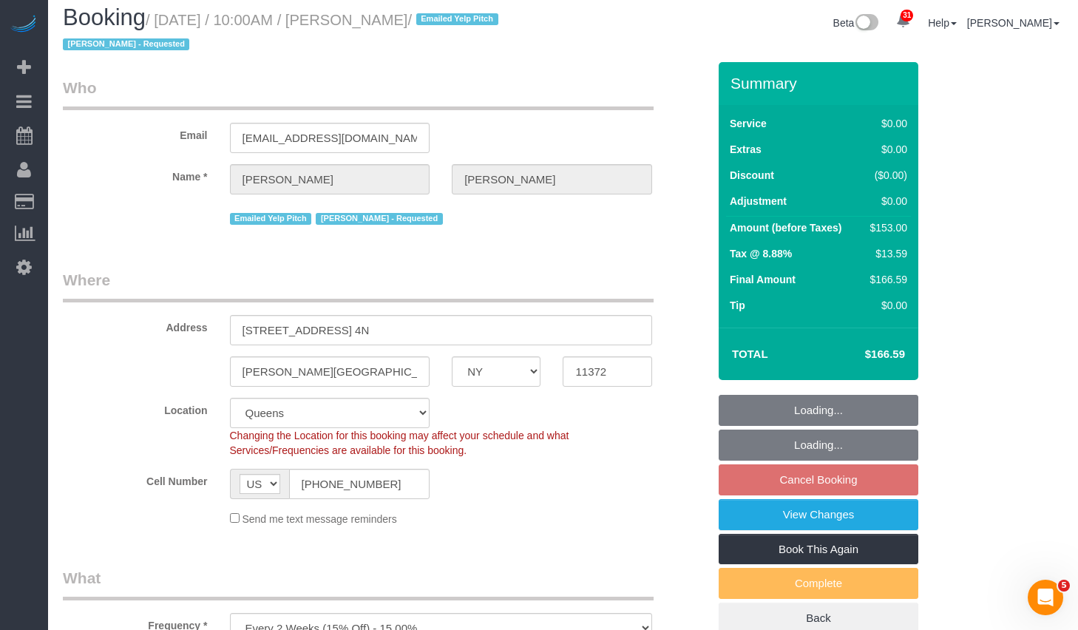
select select "object:1429"
select select "2"
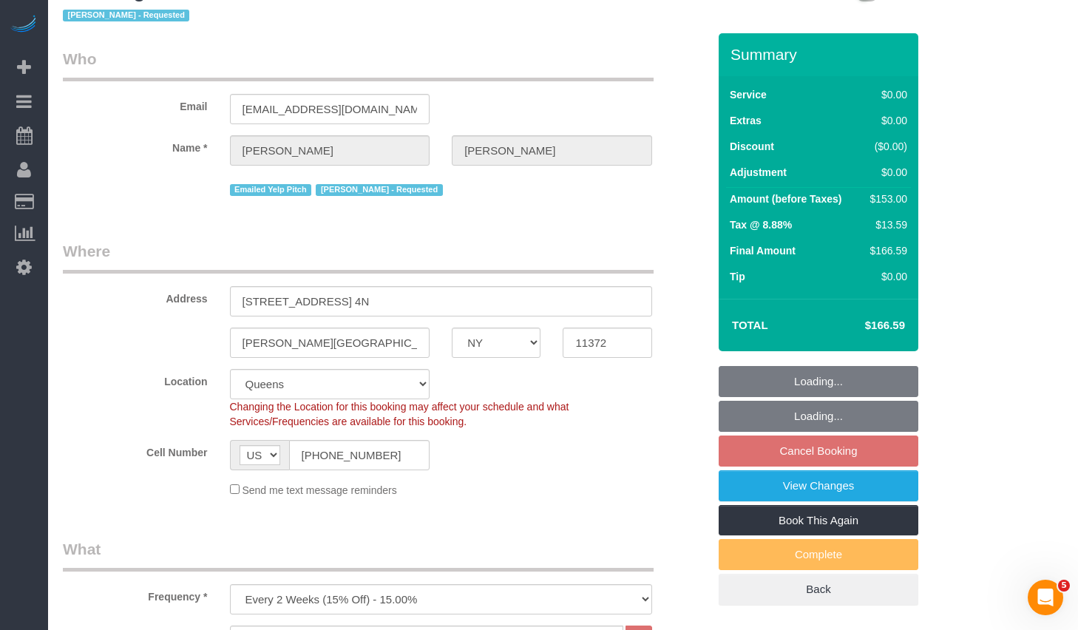
select select "2"
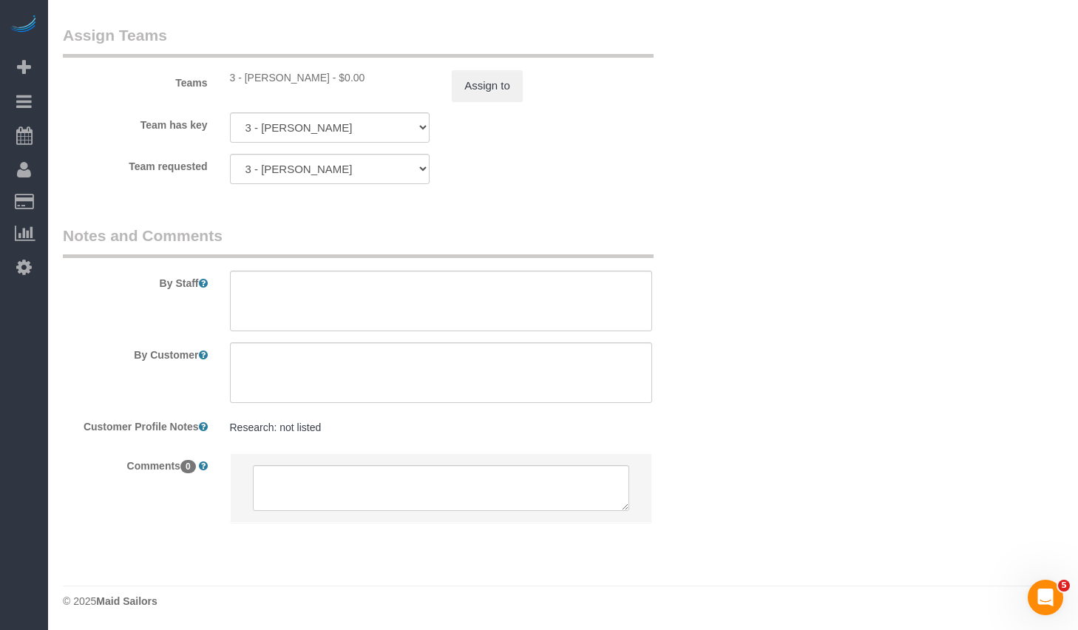
scroll to position [1666, 0]
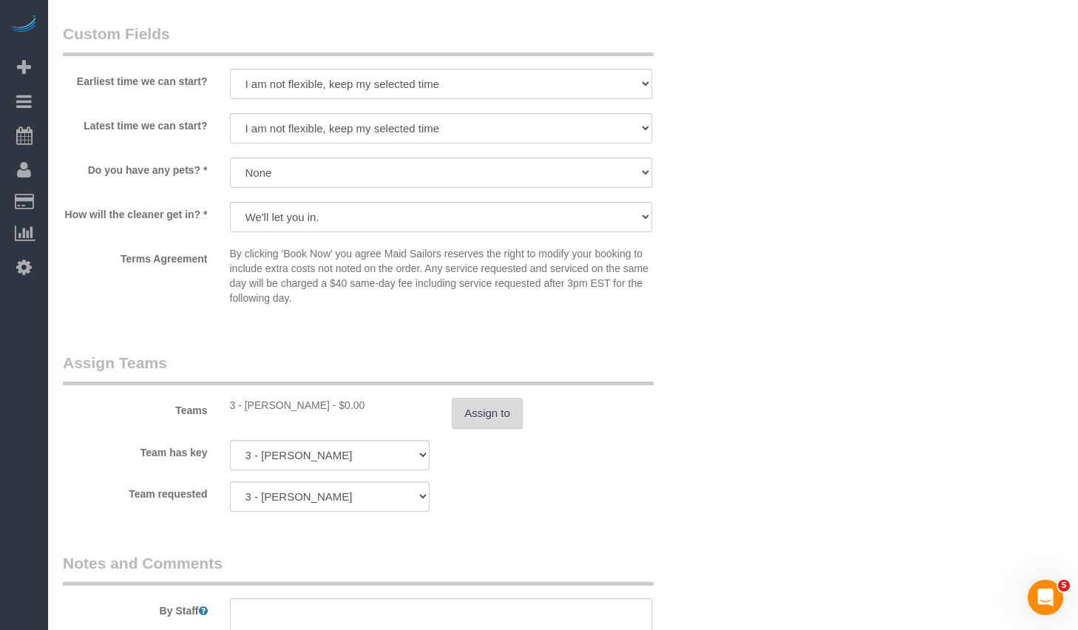
click at [506, 417] on button "Assign to" at bounding box center [487, 413] width 71 height 31
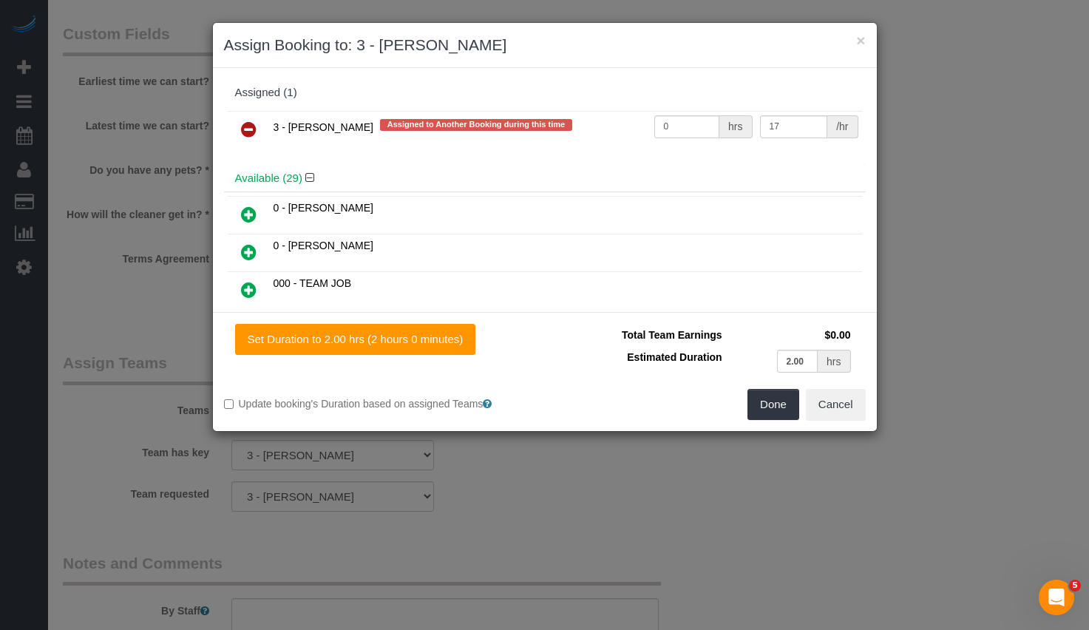
click at [241, 126] on icon at bounding box center [249, 130] width 16 height 18
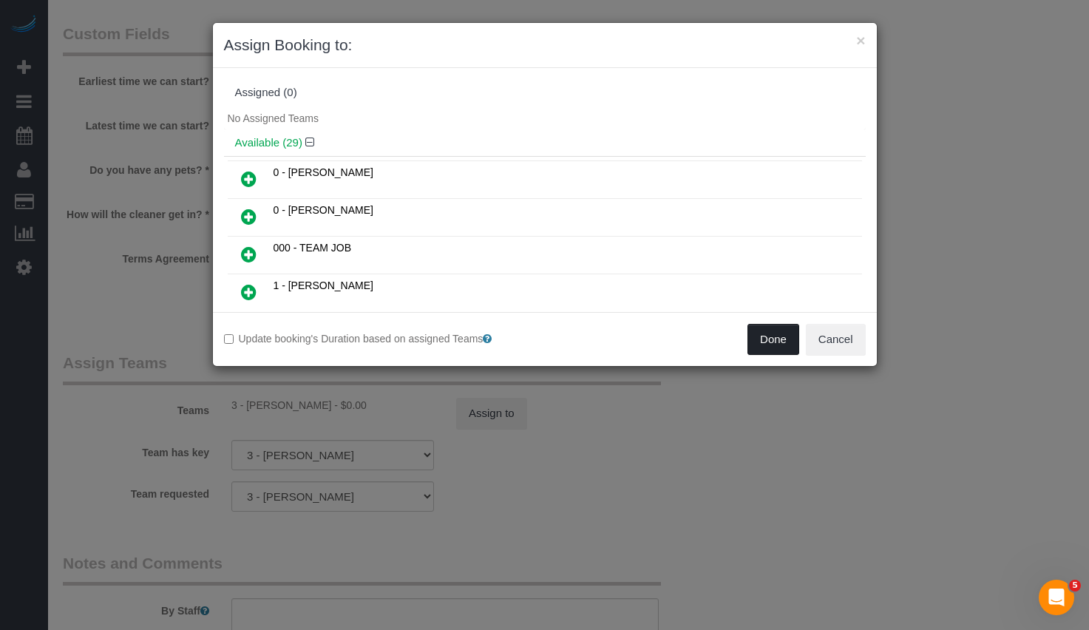
click at [764, 343] on button "Done" at bounding box center [774, 339] width 52 height 31
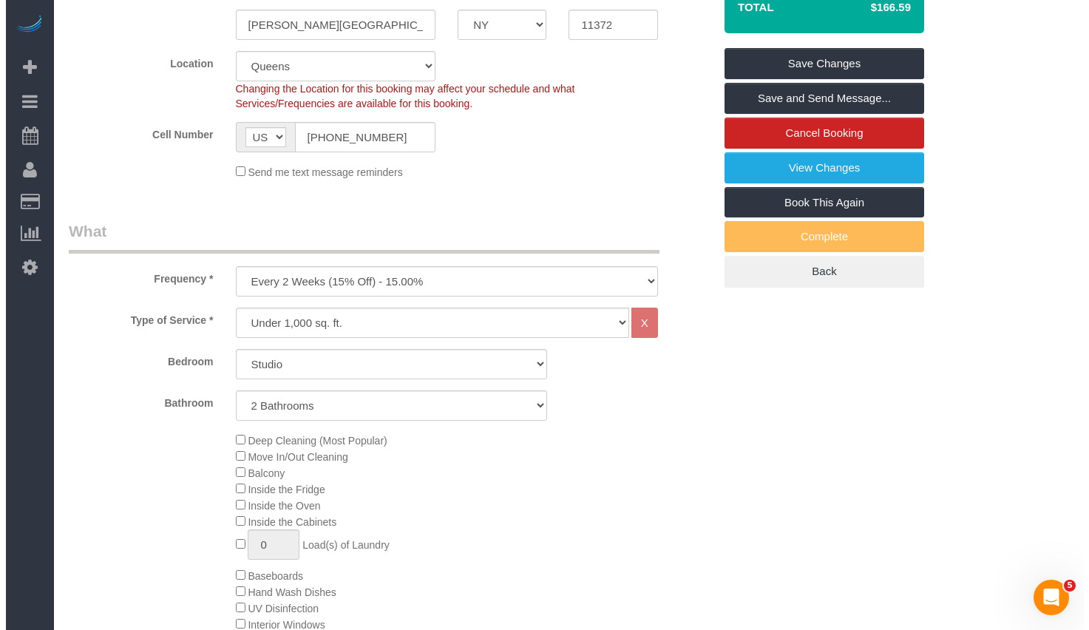
scroll to position [0, 0]
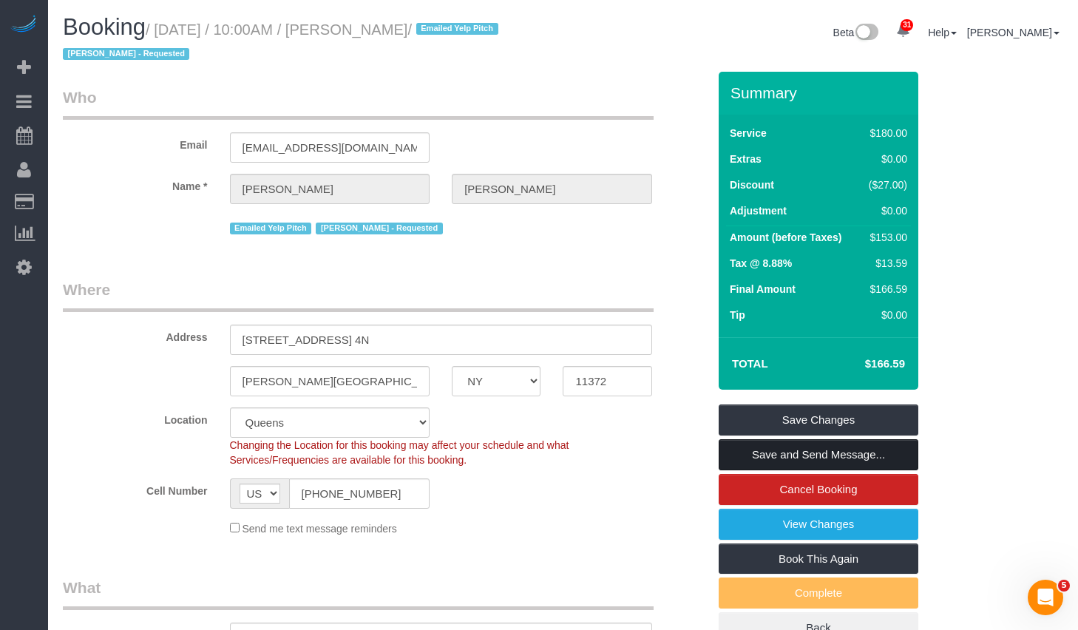
click at [772, 455] on link "Save and Send Message..." at bounding box center [819, 454] width 200 height 31
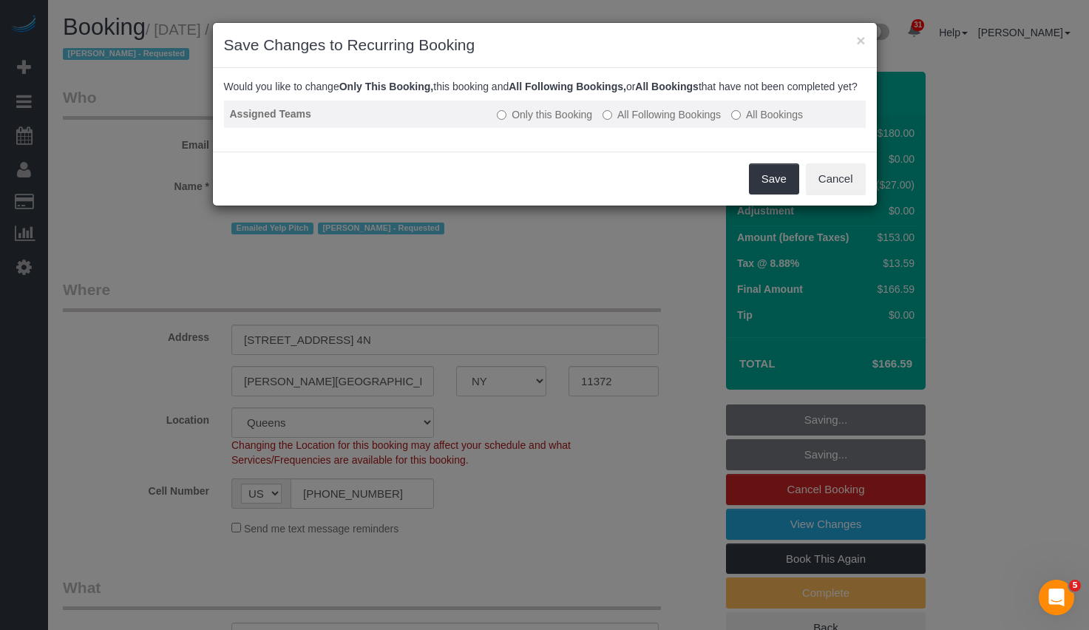
click at [636, 122] on label "All Following Bookings" at bounding box center [662, 114] width 118 height 15
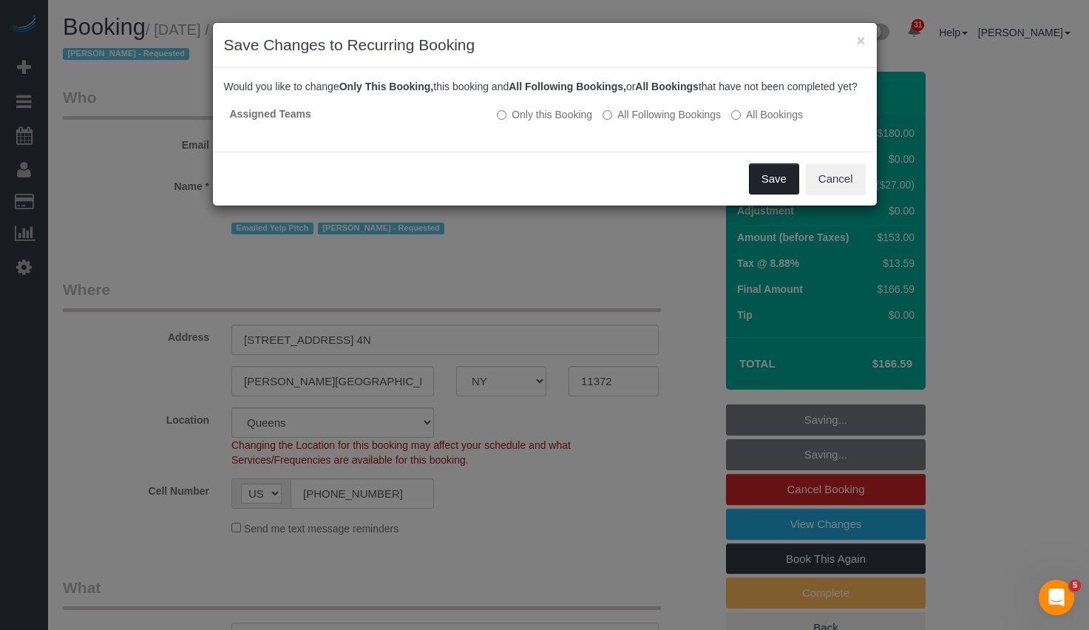
click at [767, 192] on button "Save" at bounding box center [774, 178] width 50 height 31
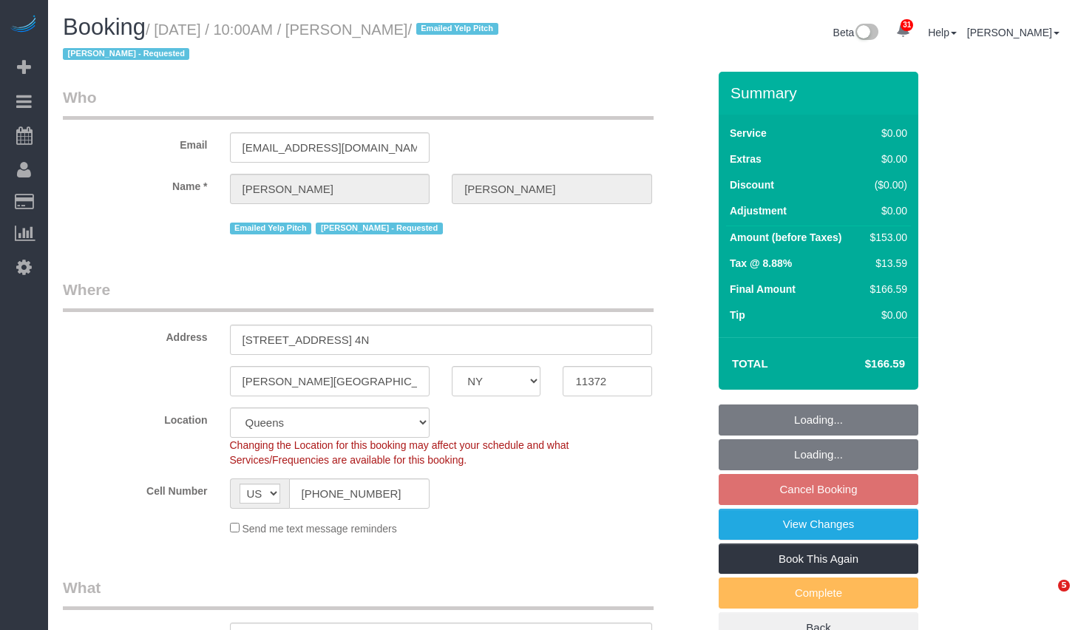
select select "NY"
select select "2"
select select "spot3"
select select "number:89"
select select "number:90"
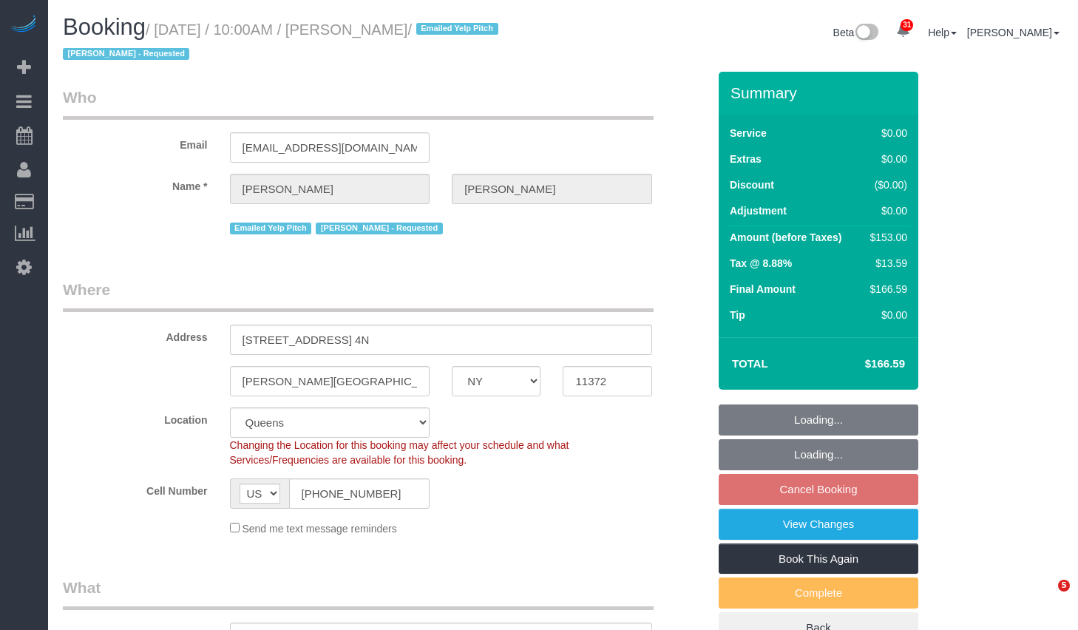
select select "number:15"
select select "number:5"
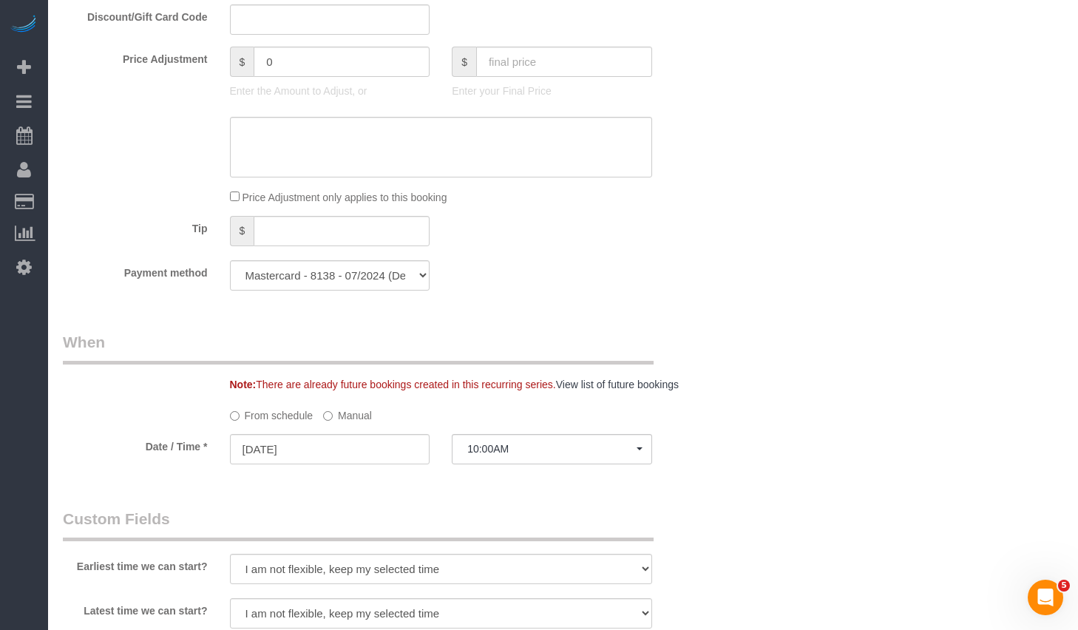
scroll to position [1338, 0]
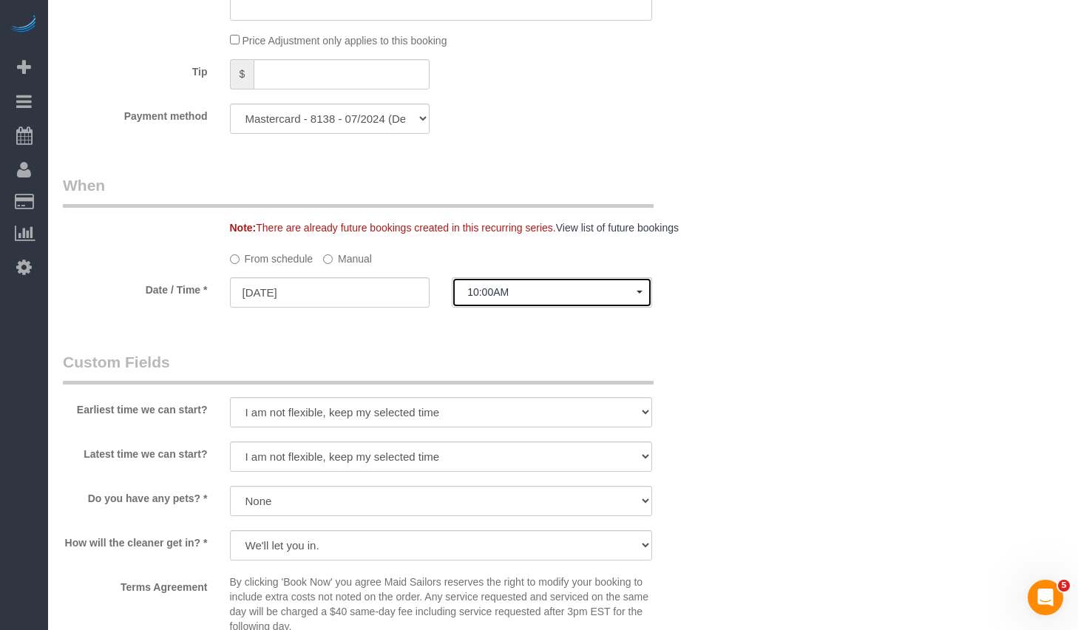
click at [538, 297] on span "10:00AM" at bounding box center [551, 292] width 169 height 12
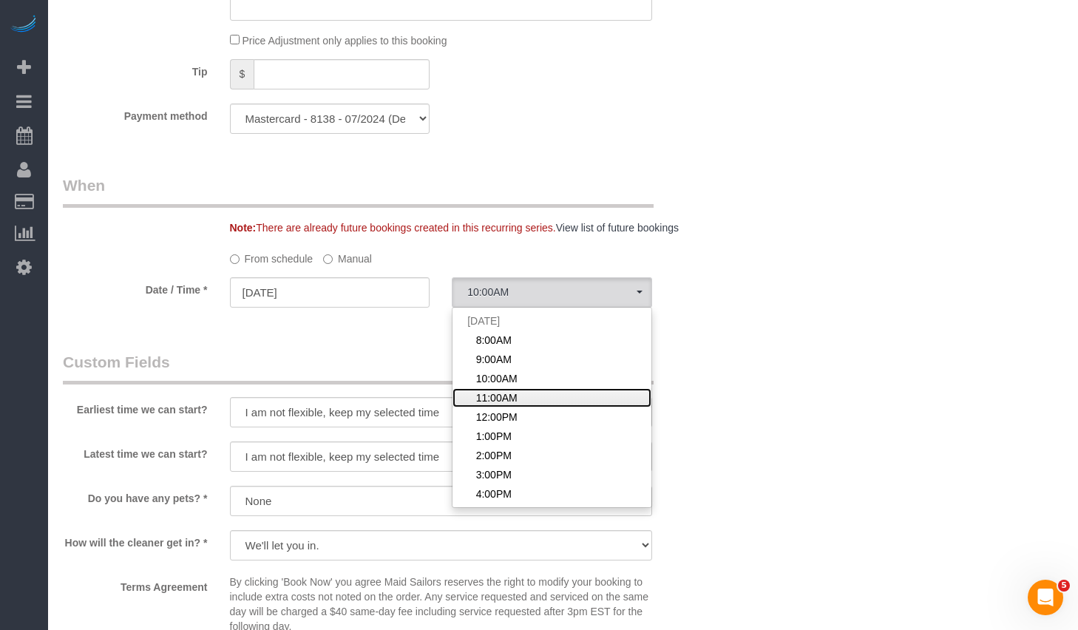
click at [488, 394] on span "11:00AM" at bounding box center [496, 397] width 41 height 15
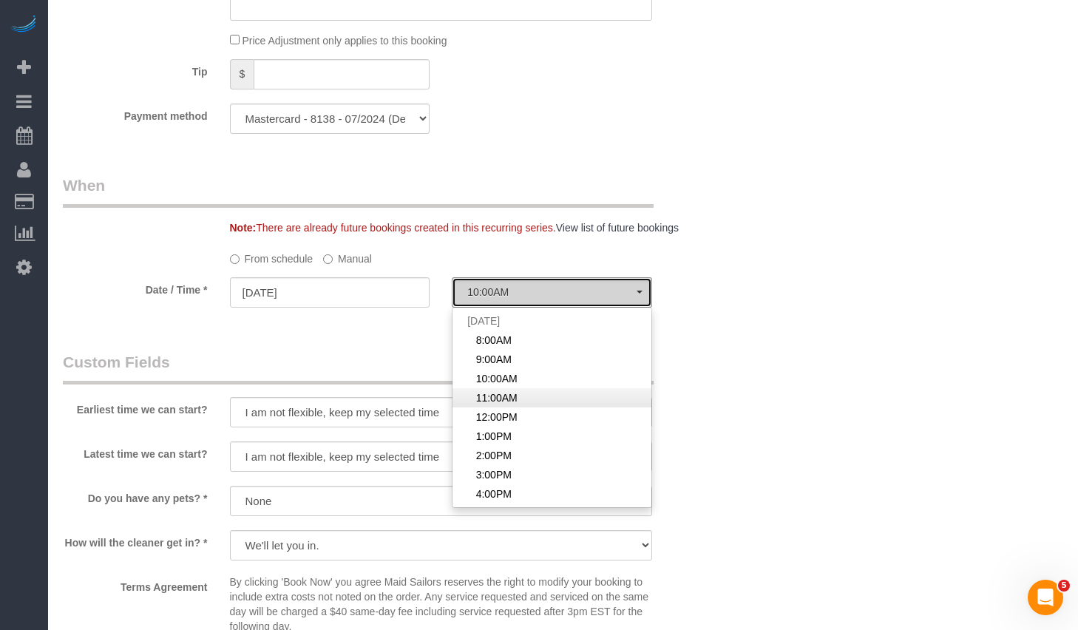
select select "spot4"
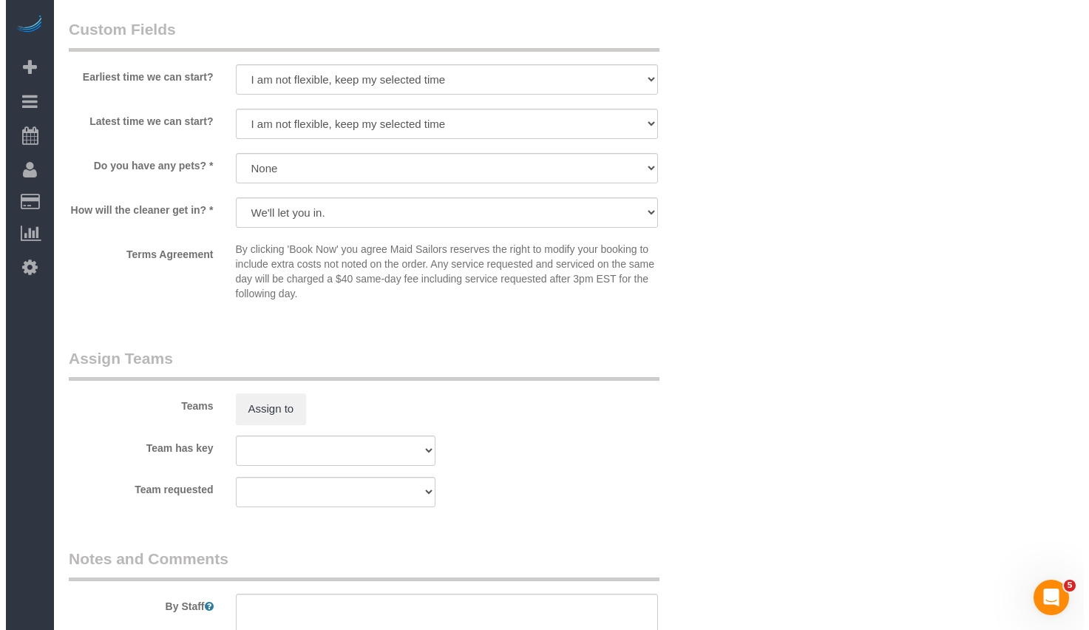
scroll to position [1680, 0]
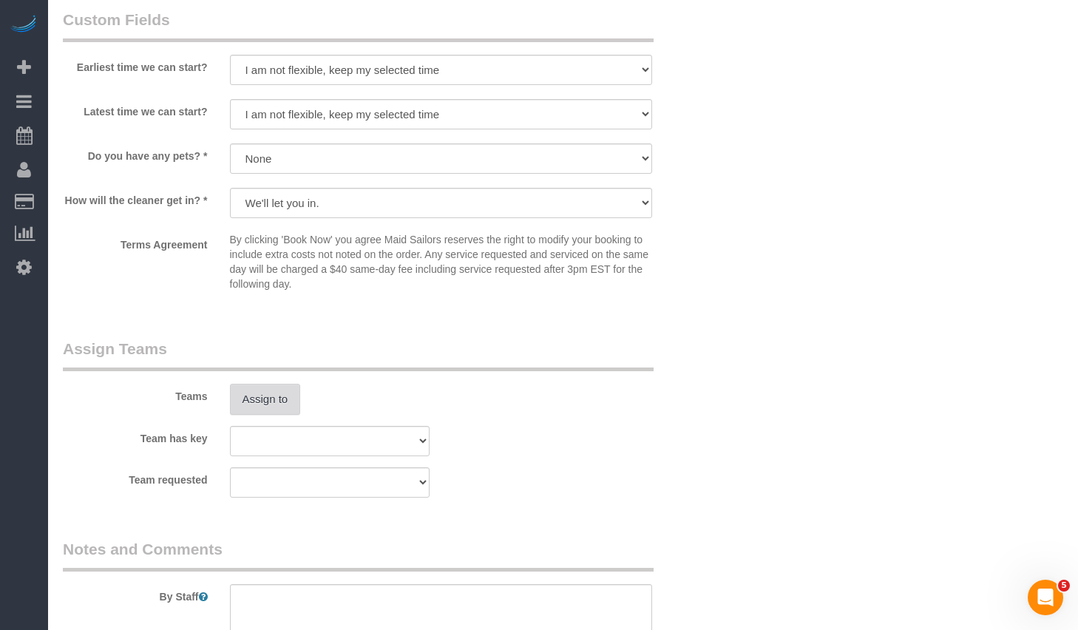
click at [275, 394] on button "Assign to" at bounding box center [265, 399] width 71 height 31
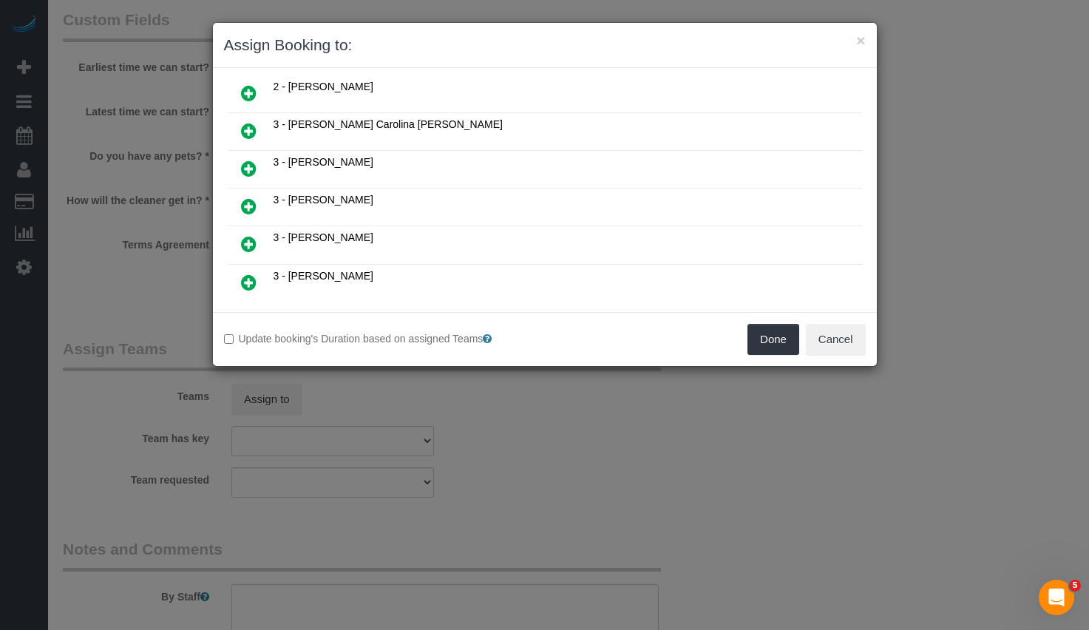
scroll to position [1024, 0]
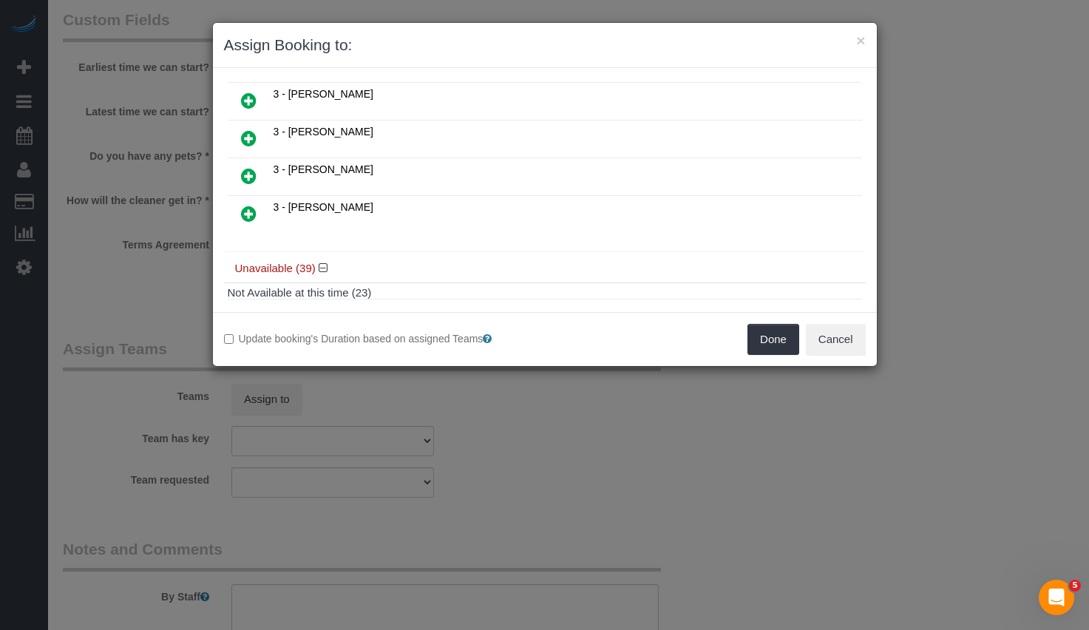
click at [254, 176] on icon at bounding box center [249, 176] width 16 height 18
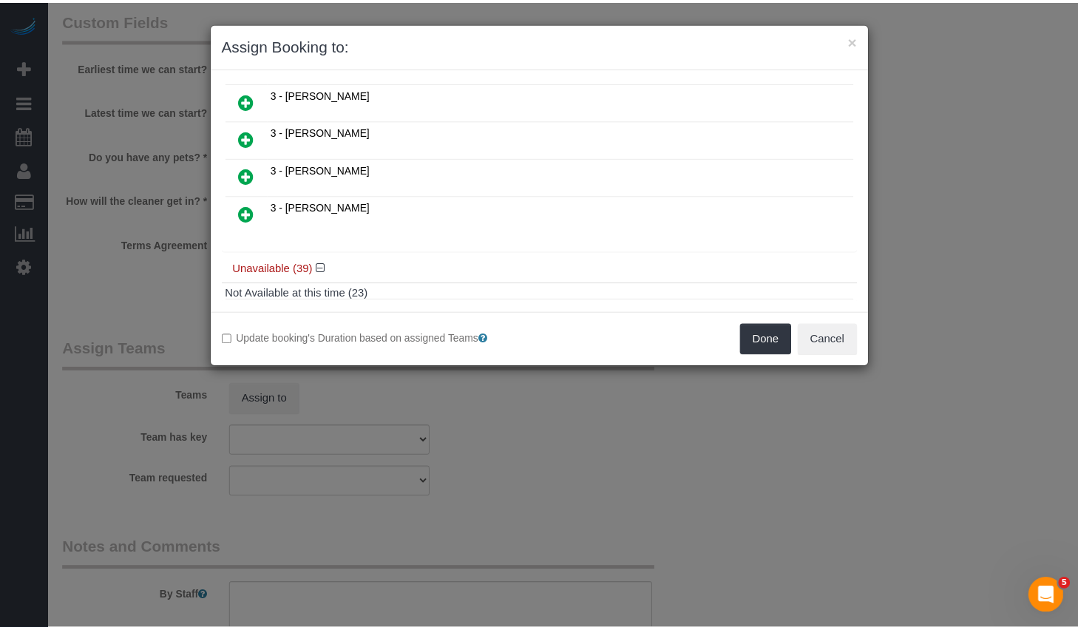
scroll to position [1060, 0]
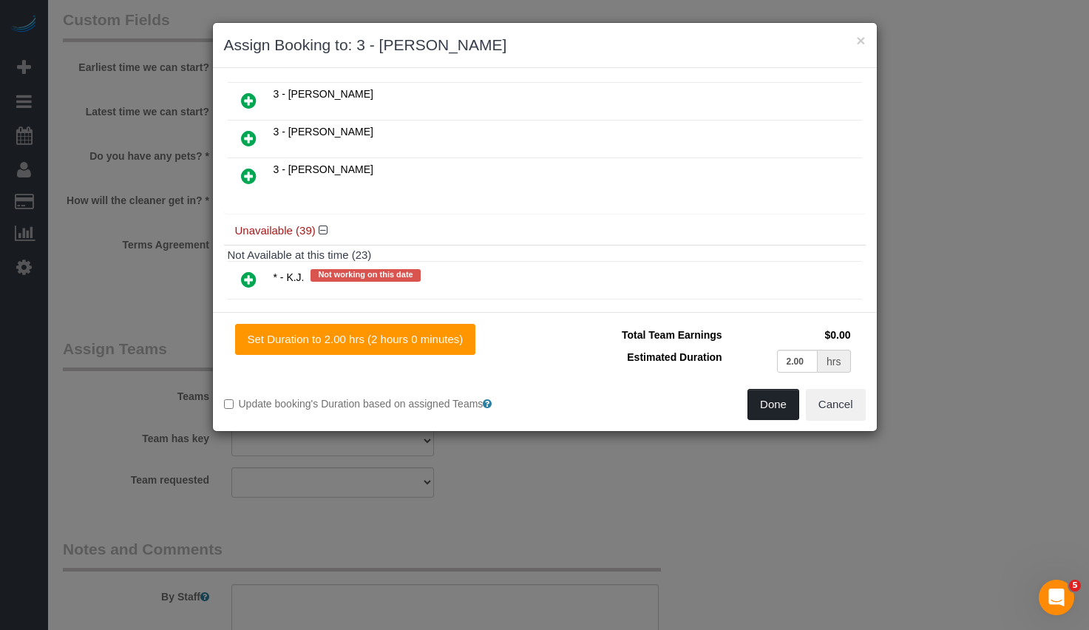
click at [772, 401] on button "Done" at bounding box center [774, 404] width 52 height 31
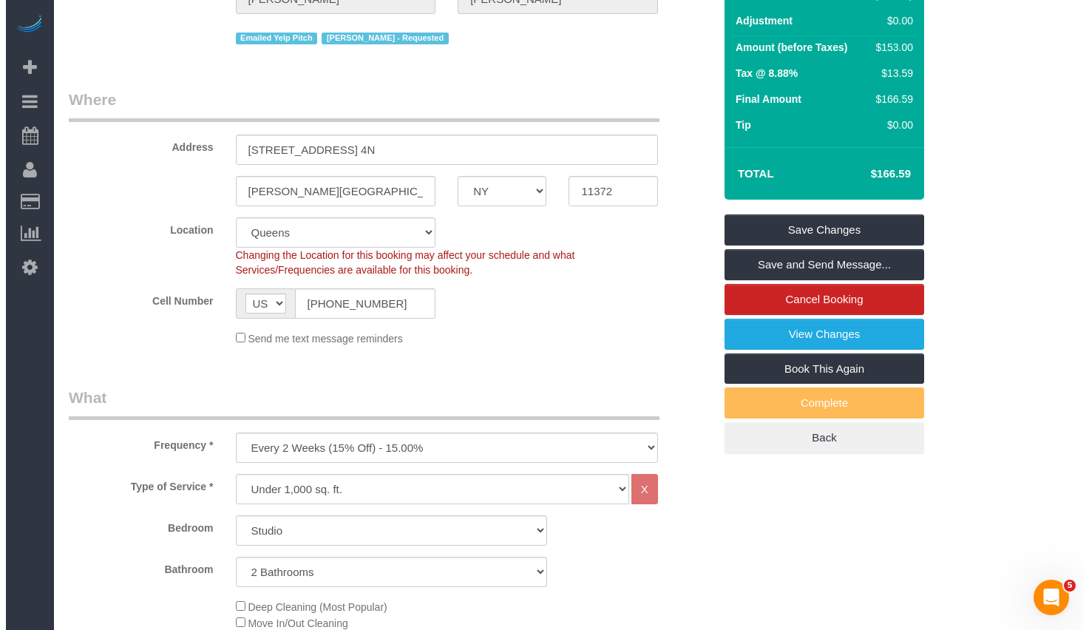
scroll to position [0, 0]
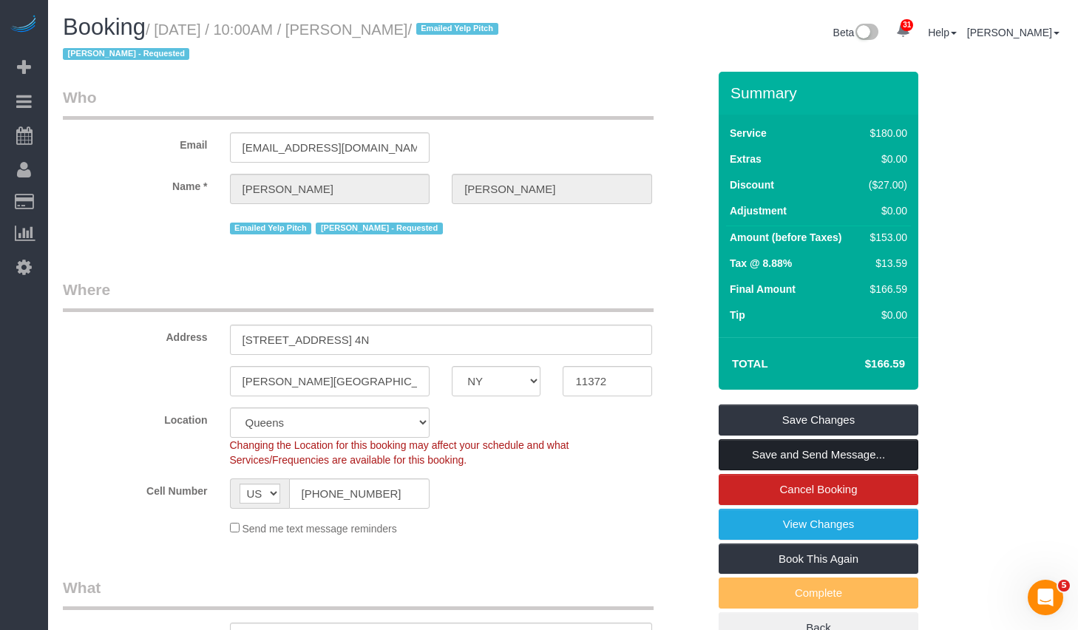
click at [766, 451] on link "Save and Send Message..." at bounding box center [819, 454] width 200 height 31
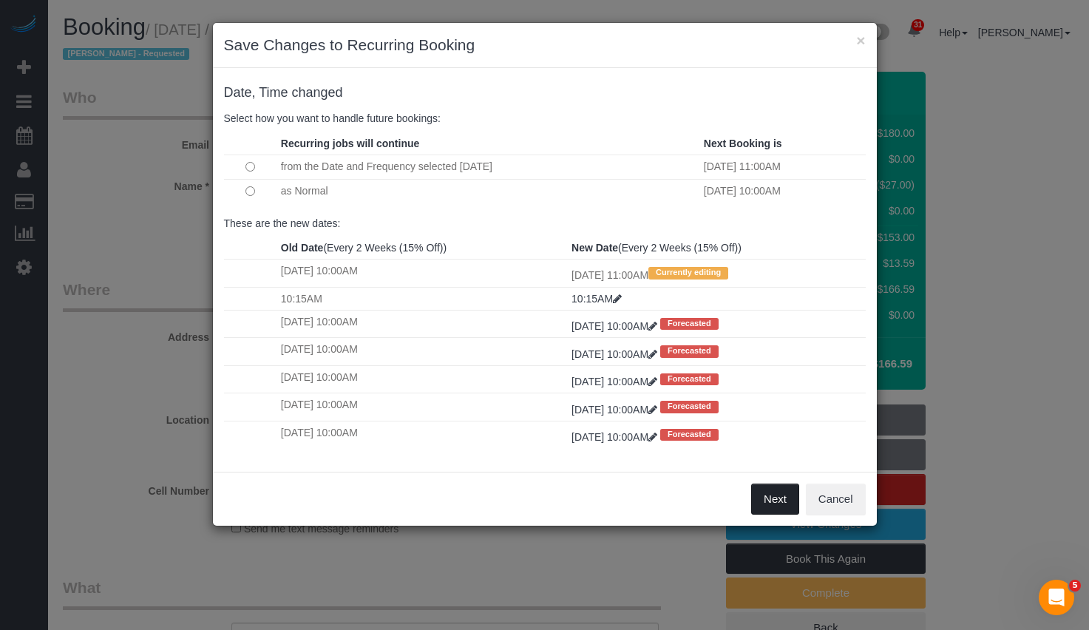
click at [777, 504] on button "Next" at bounding box center [775, 499] width 48 height 31
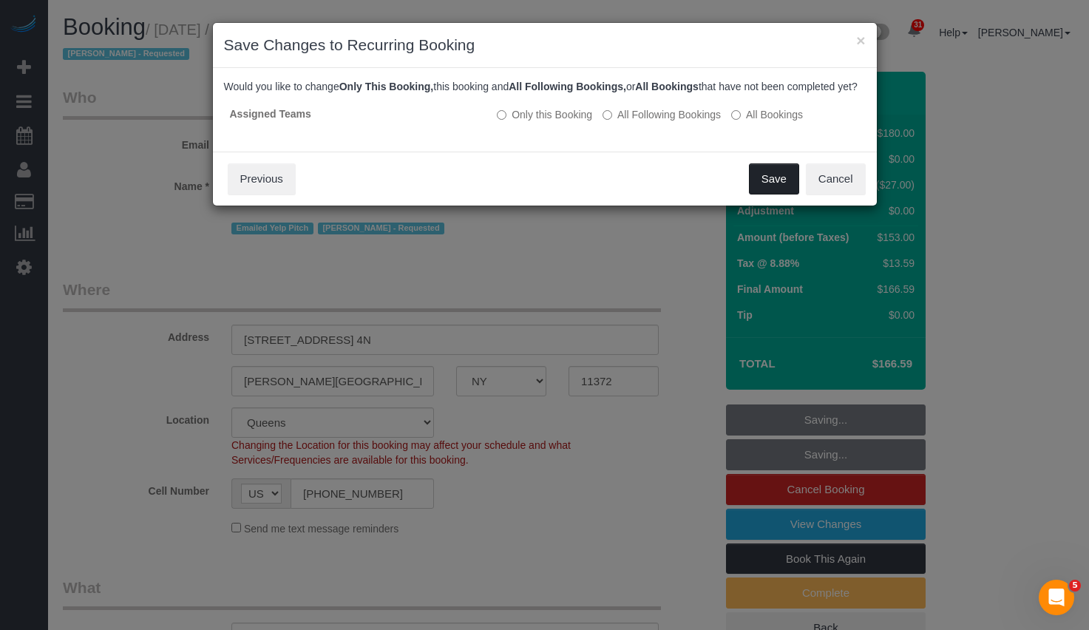
click at [777, 190] on button "Save" at bounding box center [774, 178] width 50 height 31
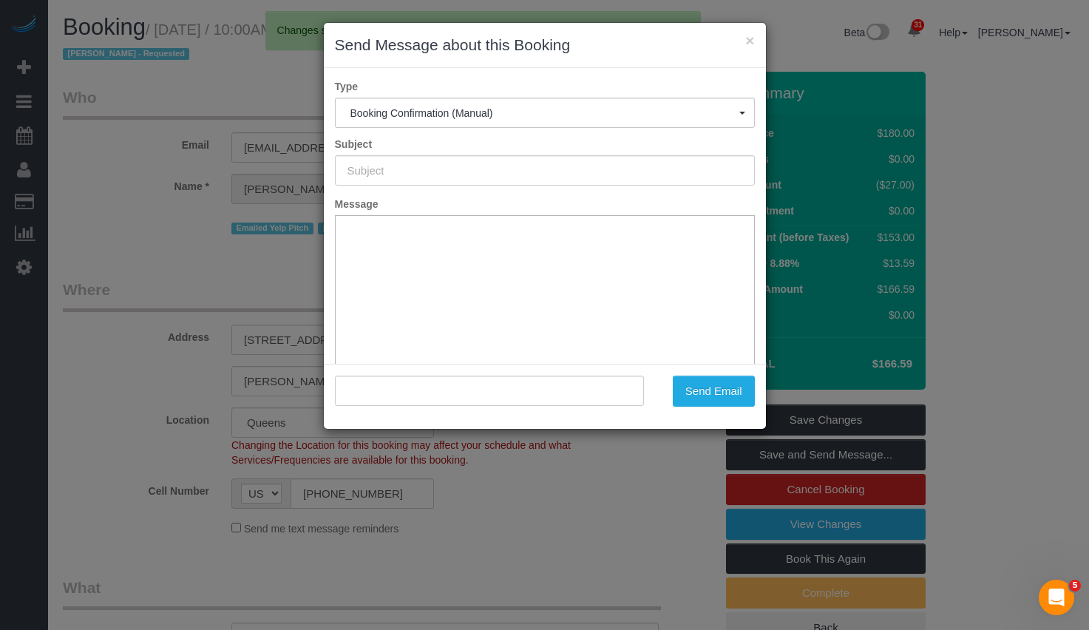
type input "Cleaning Confirmed for 10/09/2025 at 11:00am"
type input ""Fabiana Berg" <fabster21@aol.com>"
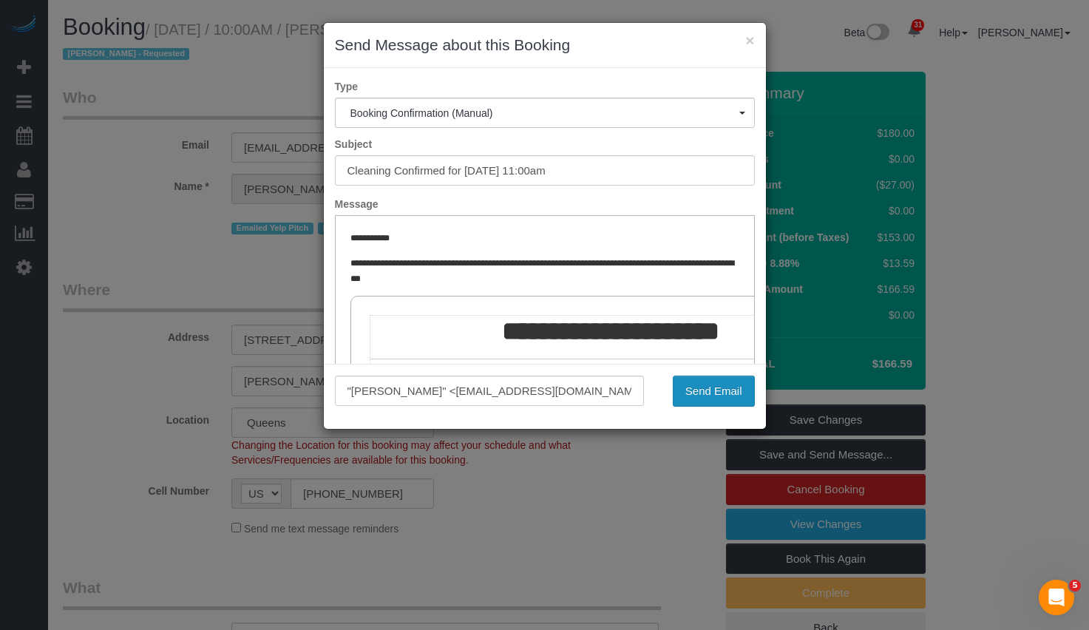
click at [722, 390] on button "Send Email" at bounding box center [714, 391] width 82 height 31
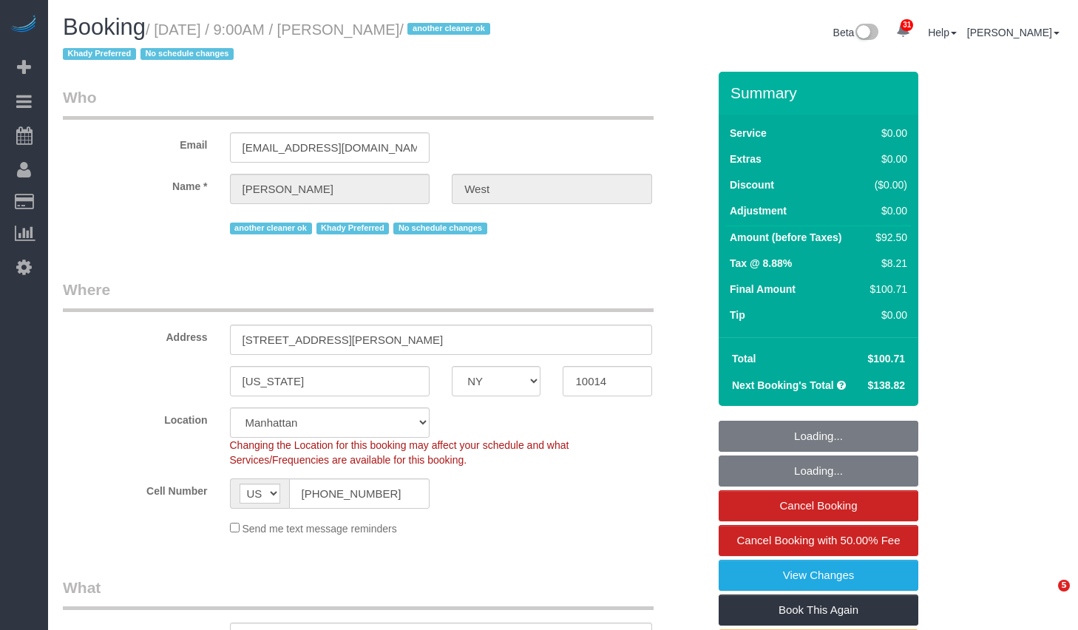
select select "NY"
select select "number:57"
select select "number:73"
select select "number:14"
select select "number:5"
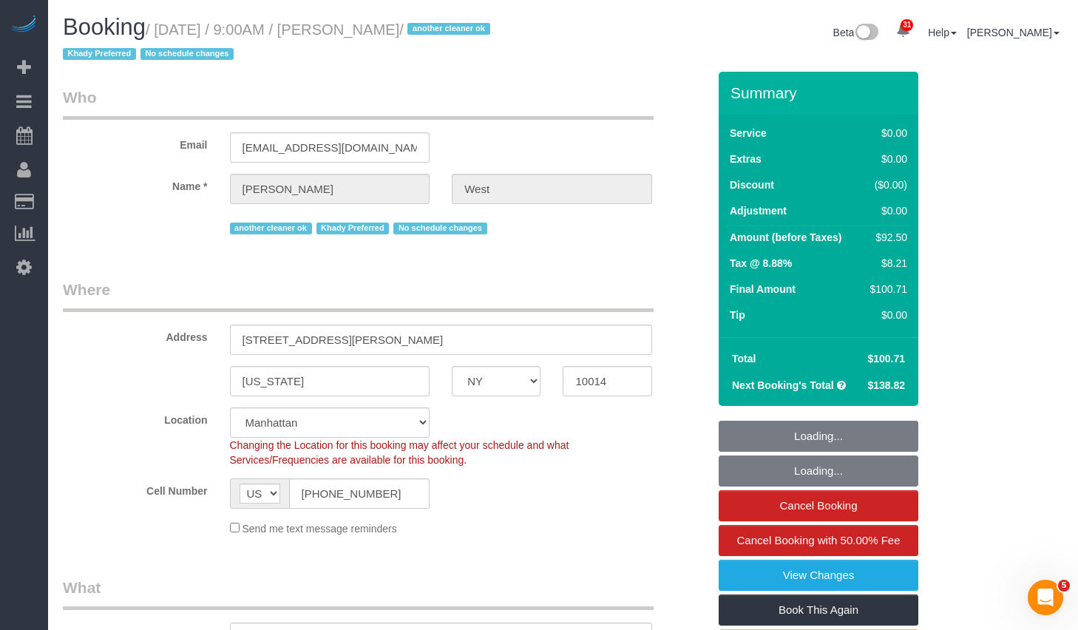
select select "spot1"
select select "string:stripe-pm_1S55J54VGloSiKo7JnqROmBS"
drag, startPoint x: 361, startPoint y: 30, endPoint x: 436, endPoint y: 32, distance: 74.7
click at [436, 32] on small "/ [DATE] / 9:00AM / [PERSON_NAME] / another cleaner ok Khady Preferred No sched…" at bounding box center [279, 41] width 432 height 41
copy small "[PERSON_NAME]"
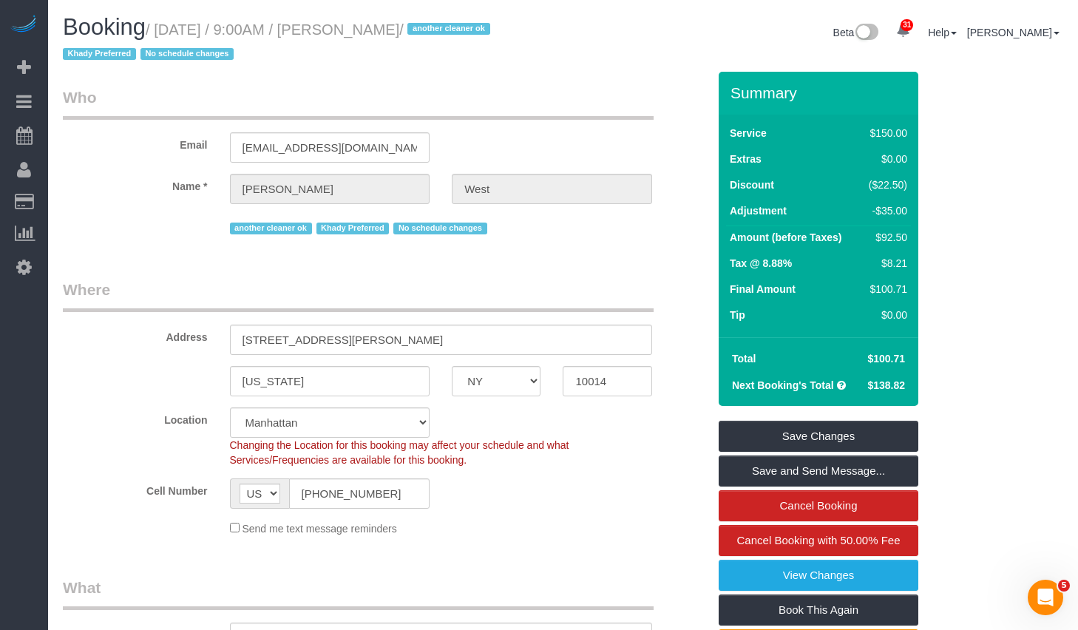
click at [199, 25] on small "/ [DATE] / 9:00AM / [PERSON_NAME] / another cleaner ok Khady Preferred No sched…" at bounding box center [279, 41] width 432 height 41
drag, startPoint x: 169, startPoint y: 28, endPoint x: 436, endPoint y: 32, distance: 267.7
click at [436, 32] on small "/ [DATE] / 9:00AM / [PERSON_NAME] / another cleaner ok Khady Preferred No sched…" at bounding box center [279, 41] width 432 height 41
copy small "[DATE] / 9:00AM / [PERSON_NAME]"
